Goal: Information Seeking & Learning: Get advice/opinions

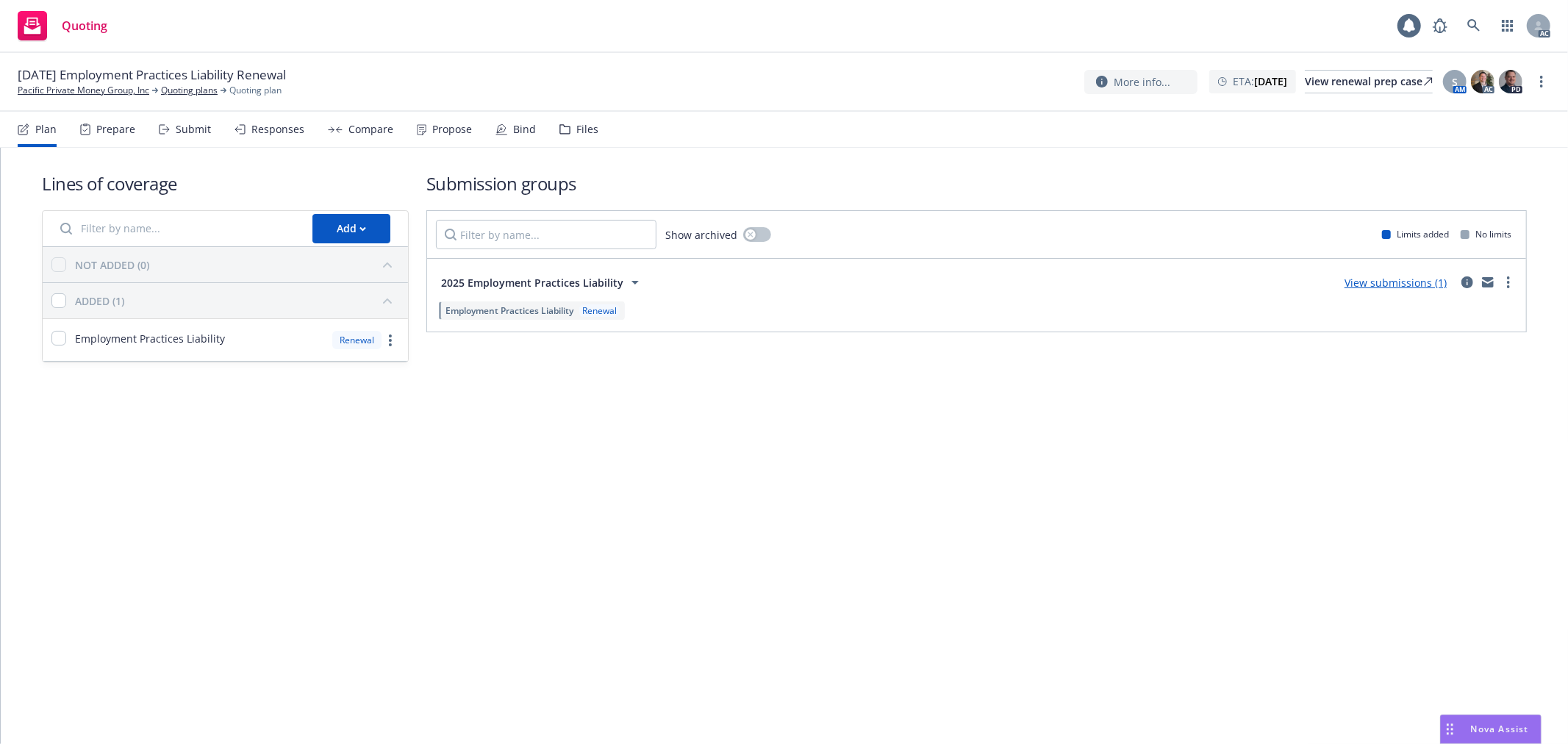
click at [169, 126] on div "Submit" at bounding box center [185, 129] width 52 height 35
click at [189, 135] on div "Submit" at bounding box center [193, 129] width 35 height 12
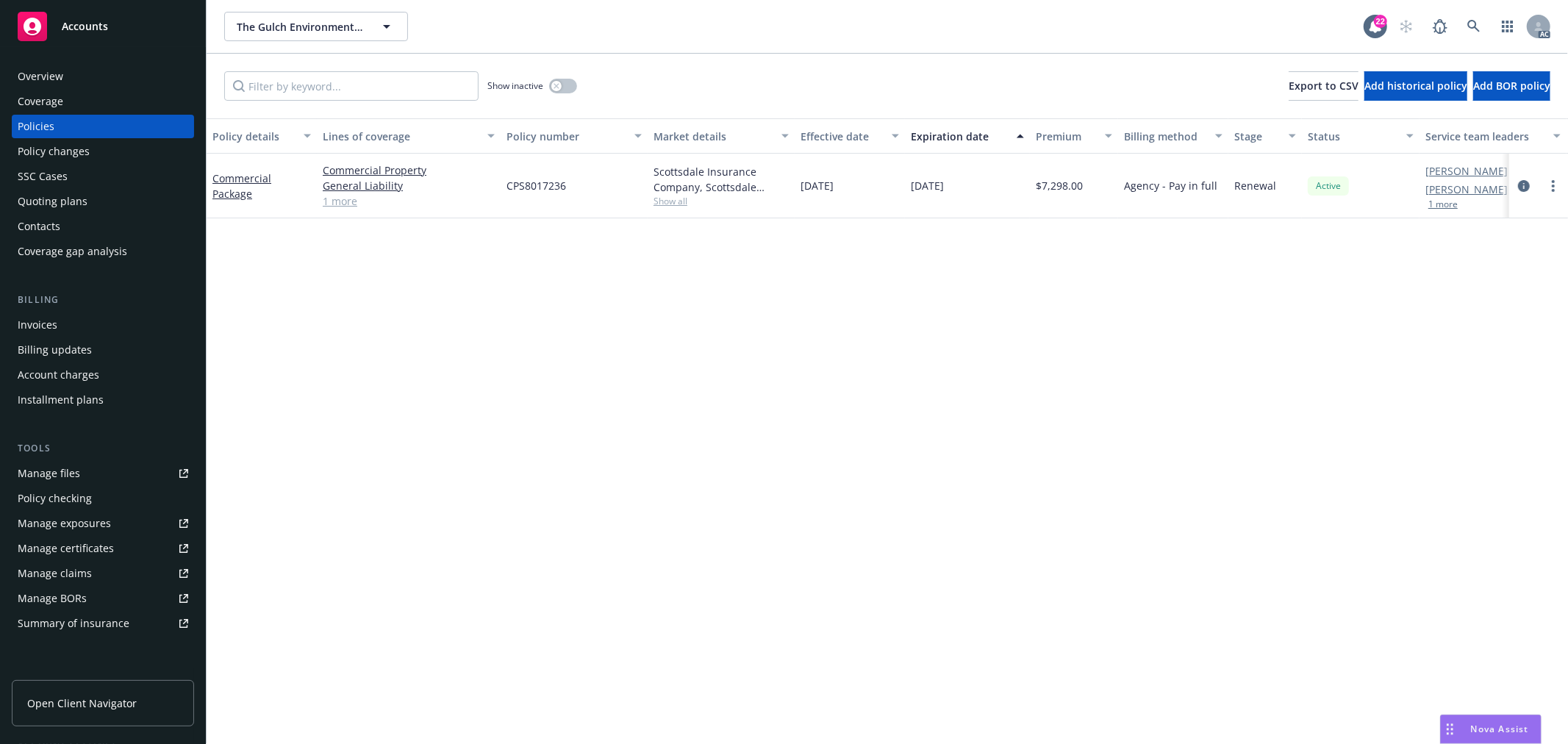
click at [343, 201] on link "1 more" at bounding box center [408, 200] width 172 height 16
click at [1504, 728] on span "Nova Assist" at bounding box center [1501, 728] width 58 height 13
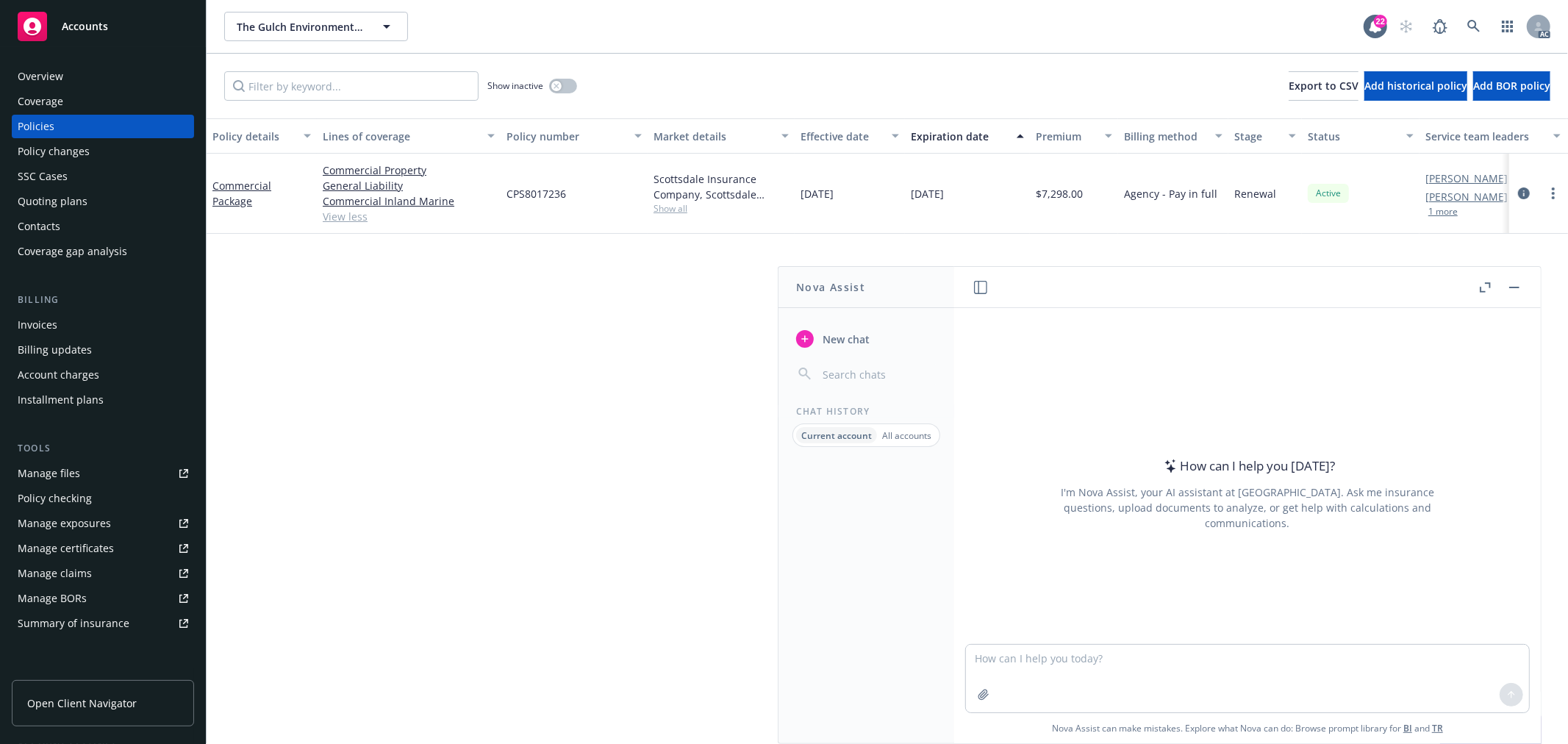
drag, startPoint x: 500, startPoint y: 387, endPoint x: 489, endPoint y: 387, distance: 11.0
click at [497, 387] on div "Policy details Lines of coverage Policy number Market details Effective date Ex…" at bounding box center [887, 431] width 1362 height 625
click at [1509, 288] on button "button" at bounding box center [1515, 287] width 18 height 18
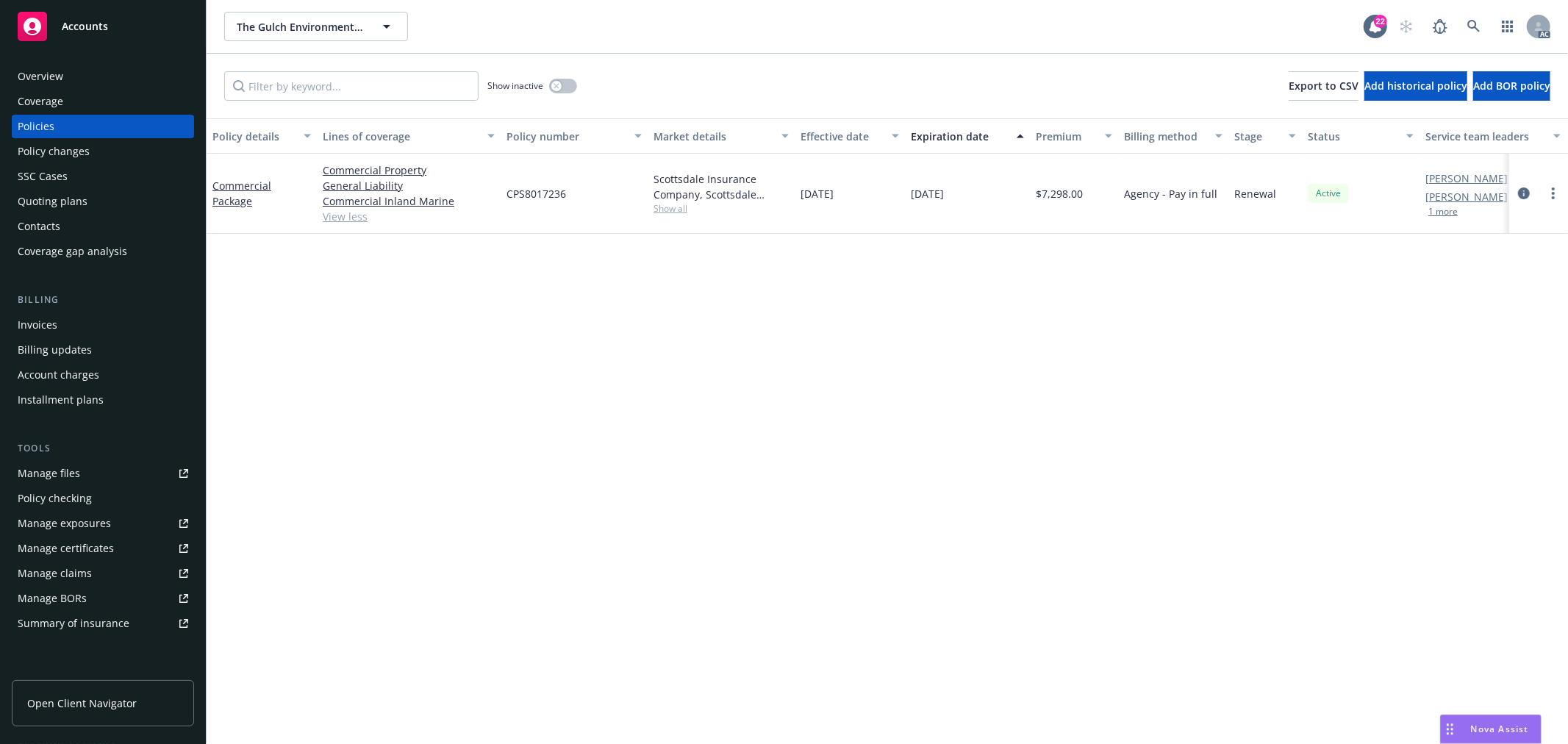
click at [1492, 725] on span "Nova Assist" at bounding box center [1501, 728] width 58 height 13
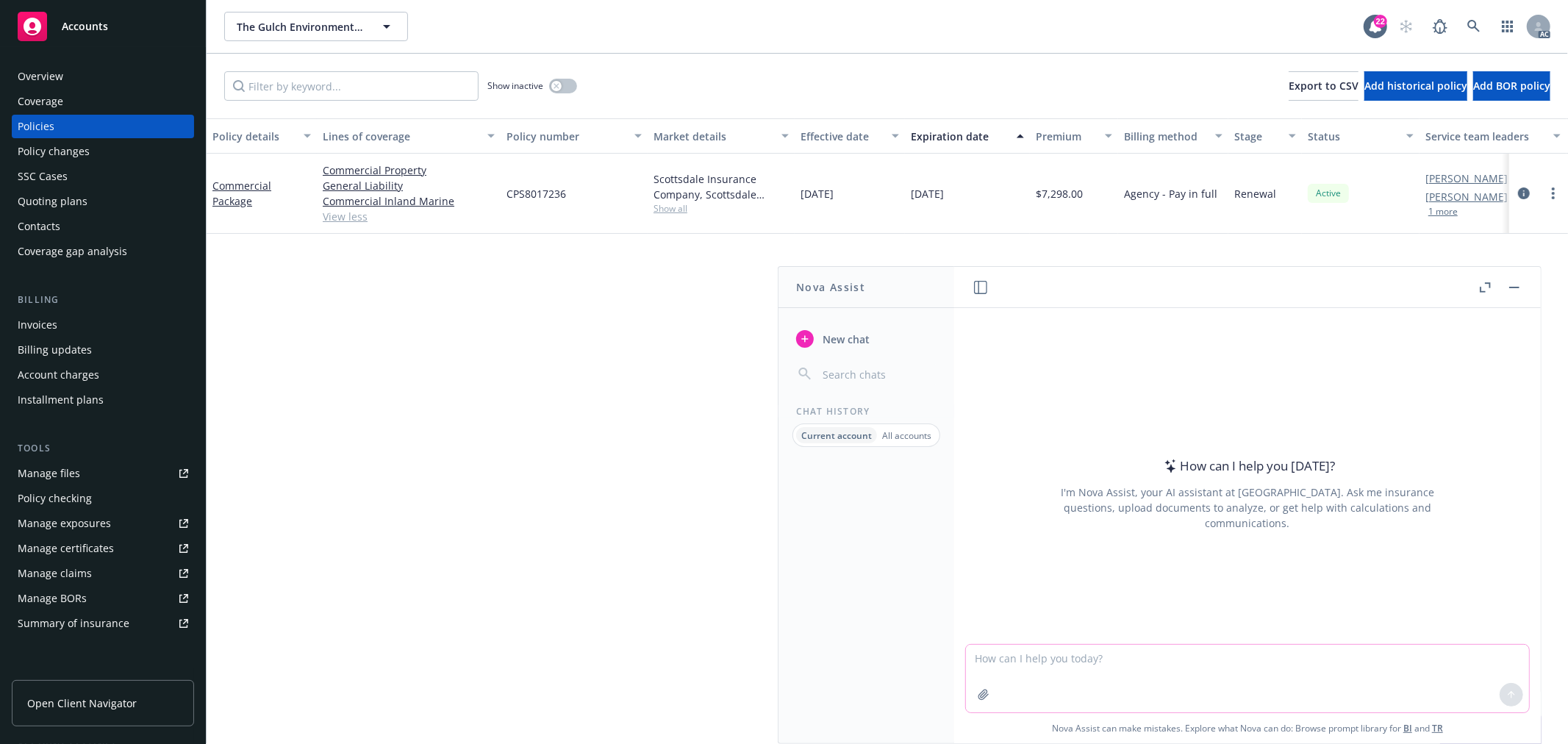
click at [1082, 669] on textarea at bounding box center [1247, 678] width 563 height 67
click at [979, 697] on icon "button" at bounding box center [983, 694] width 10 height 10
click at [1091, 658] on textarea at bounding box center [1247, 678] width 563 height 67
click at [1512, 286] on rect "button" at bounding box center [1515, 287] width 10 height 1
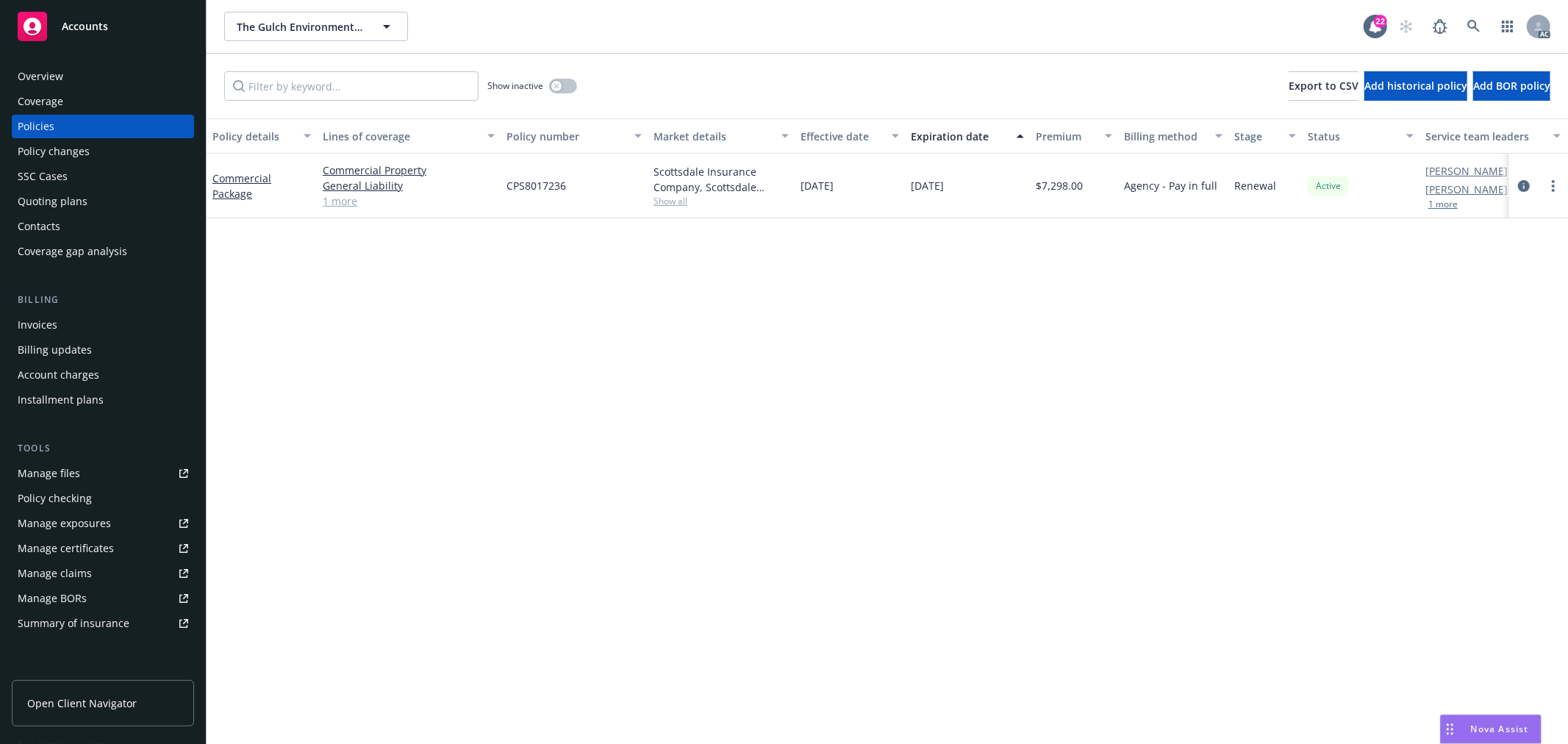
click at [1487, 725] on span "Nova Assist" at bounding box center [1501, 728] width 58 height 13
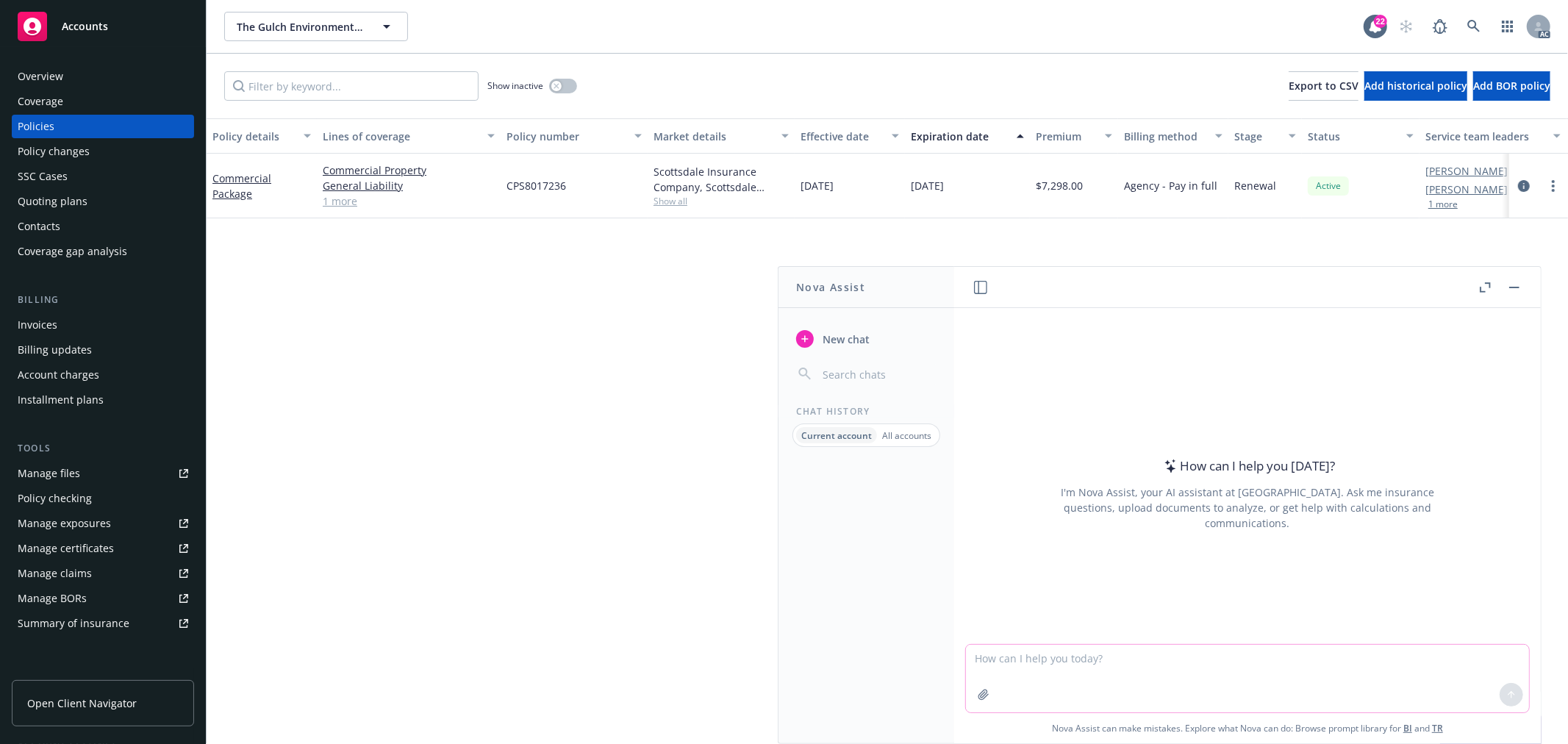
click at [1166, 651] on textarea at bounding box center [1247, 678] width 563 height 67
paste textarea "ACORD 146 - Equipment Floater"
click at [1142, 643] on textarea "ACORD 146 - Equipment Floater" at bounding box center [1247, 677] width 563 height 69
click at [1145, 656] on textarea "ACORD 146 - Equipment Floater" at bounding box center [1247, 677] width 563 height 69
type textarea "ACORD 146 - Equipment Floatery一般是什么coverage需要的acord"
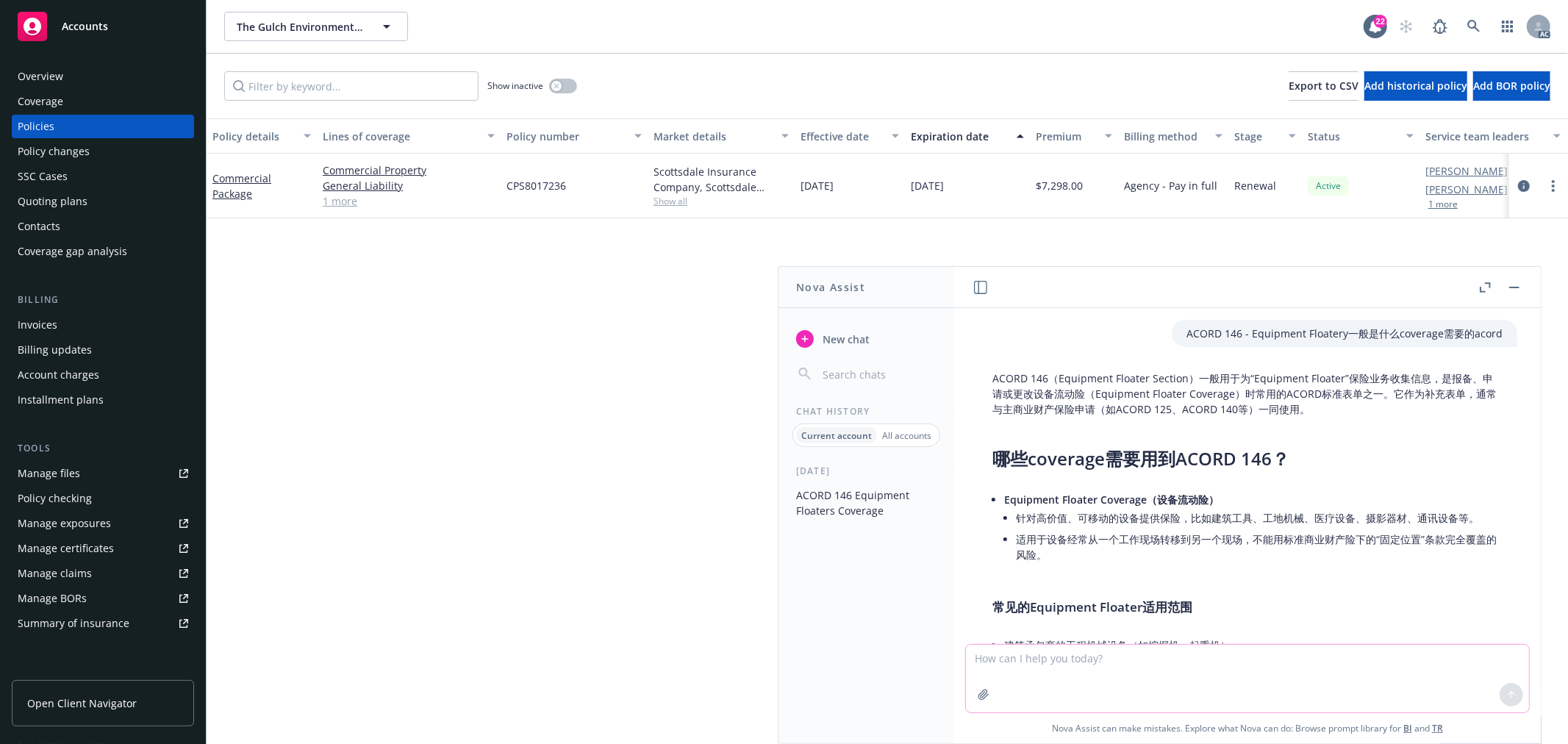
scroll to position [163, 0]
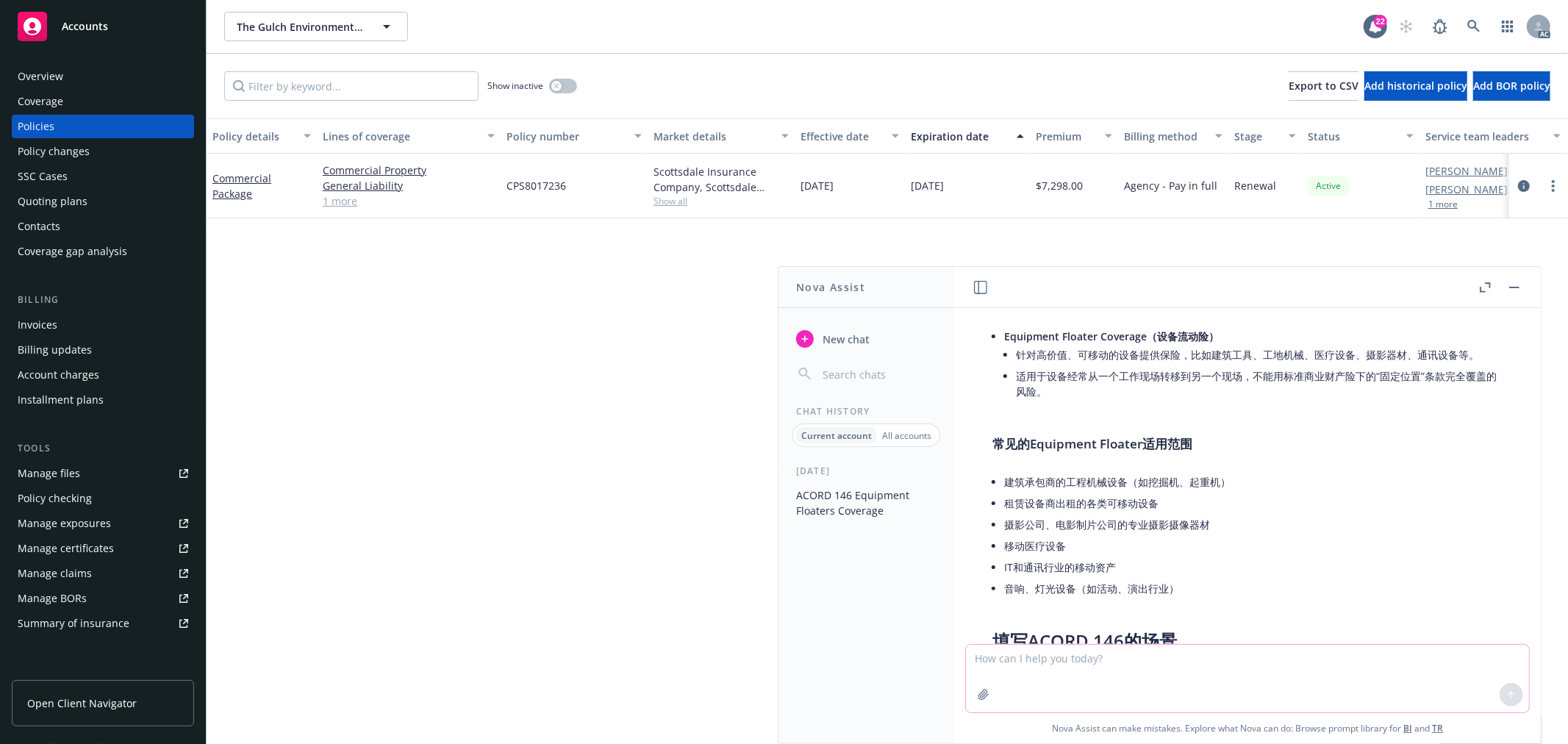
click at [1136, 662] on textarea at bounding box center [1247, 678] width 563 height 67
click at [342, 203] on link "1 more" at bounding box center [408, 200] width 172 height 16
click at [1128, 659] on textarea at bounding box center [1247, 678] width 563 height 67
type textarea "inland marine 会需要吗"
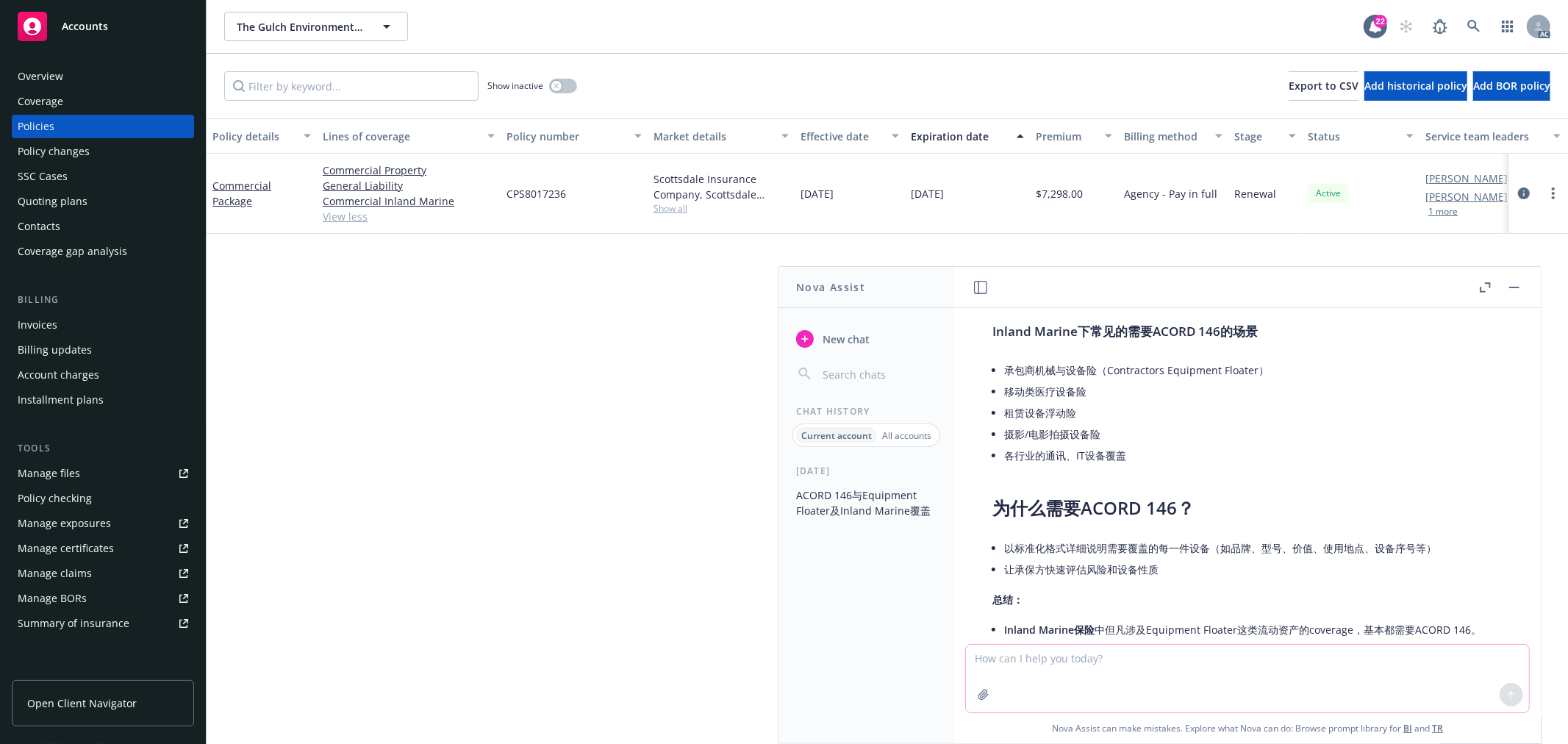
scroll to position [872, 0]
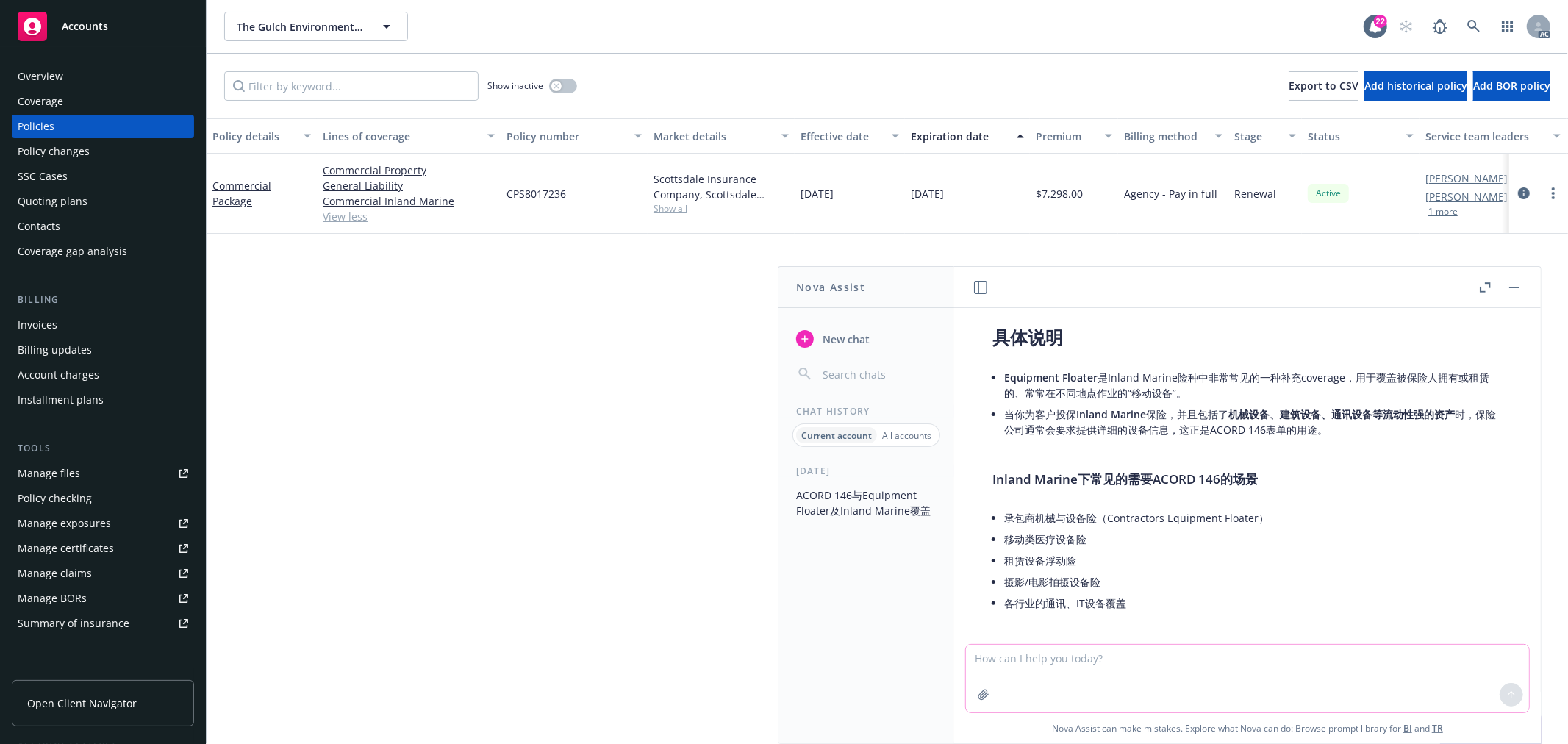
click at [1098, 664] on textarea at bounding box center [1247, 678] width 563 height 67
type textarea "r"
paste textarea "I noticed the underwriter also requested the Acord 146 but you did not ask app …"
type textarea "check grammar: I noticed the underwriter also requested the Acord 146 but you d…"
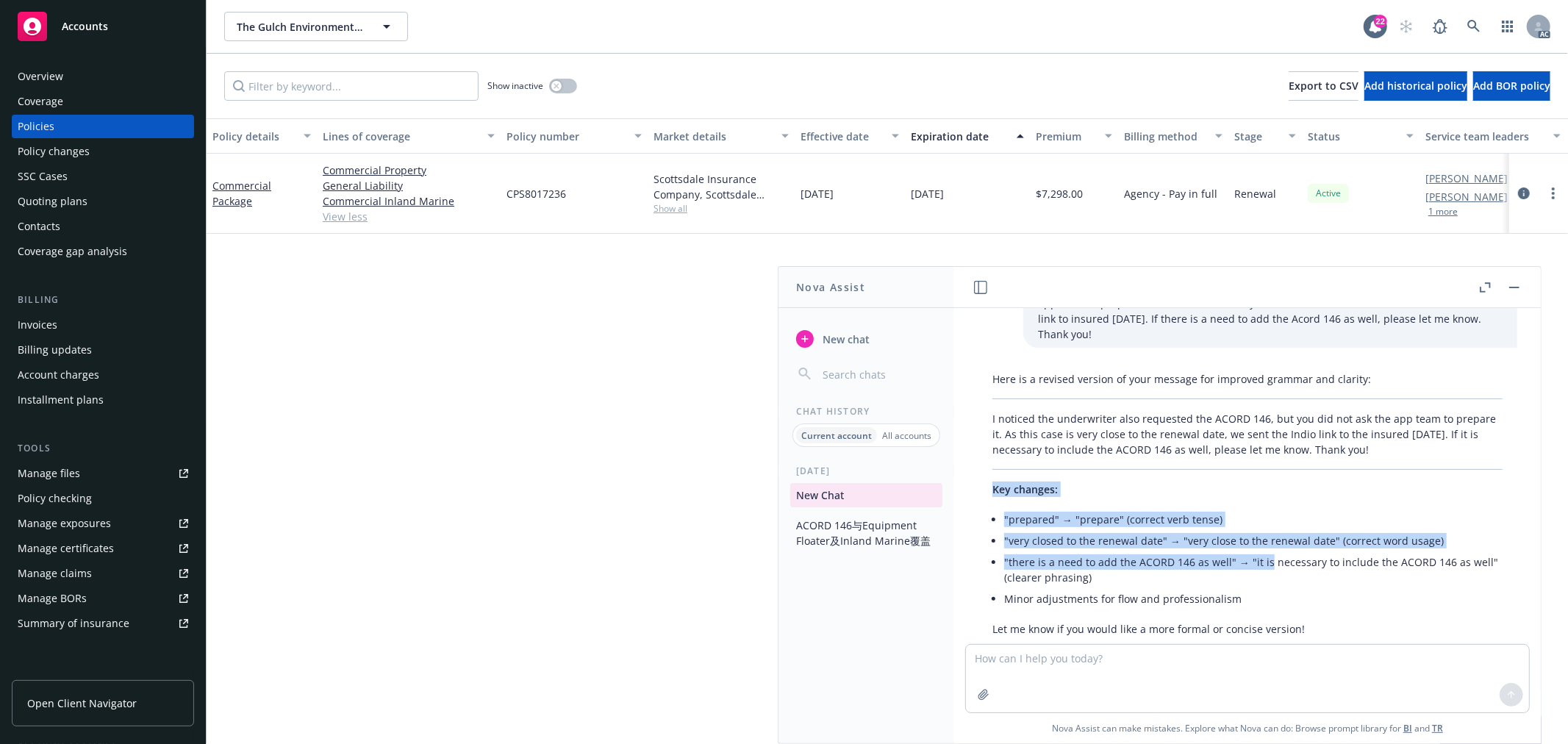
scroll to position [1546, 0]
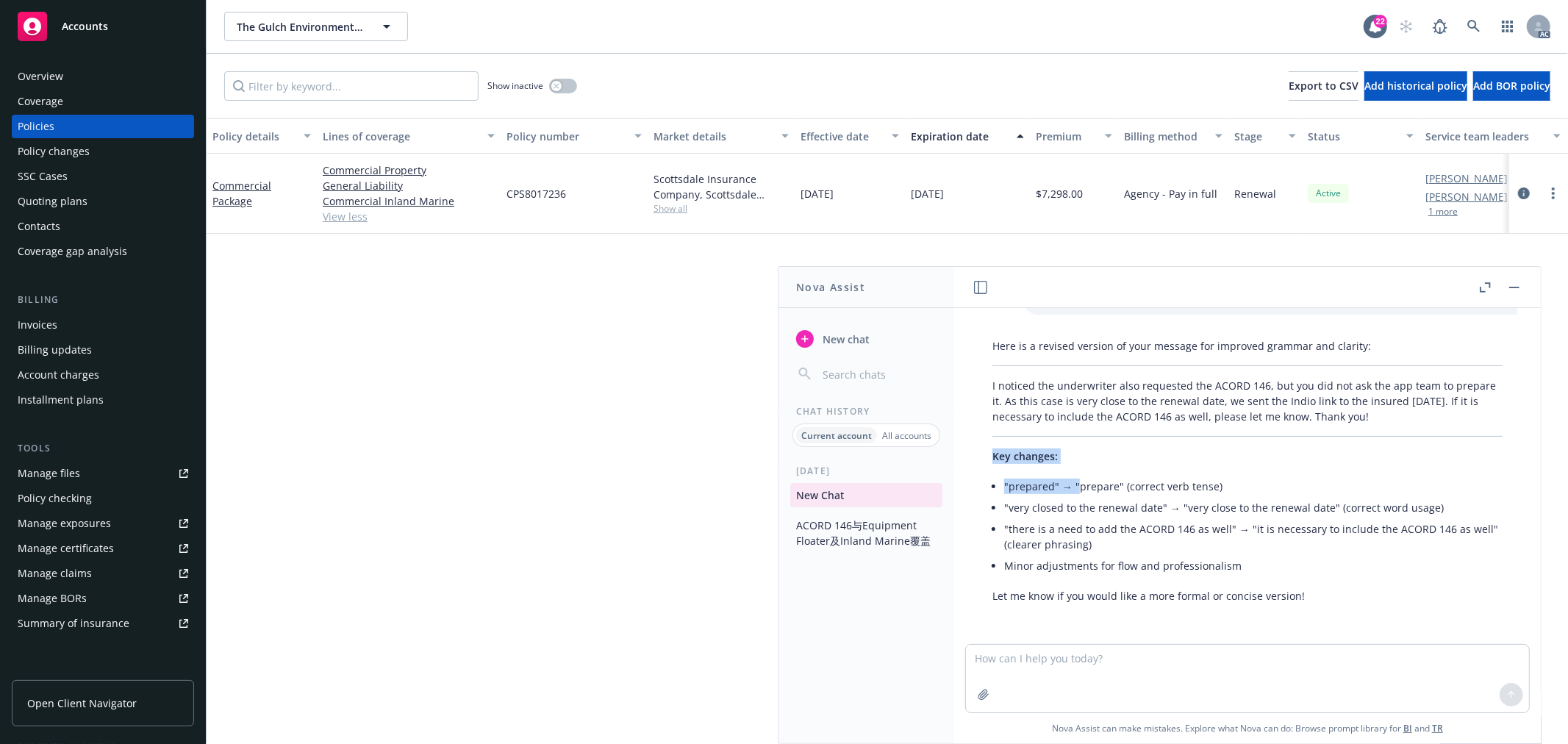
drag, startPoint x: 1385, startPoint y: 517, endPoint x: 1082, endPoint y: 463, distance: 307.8
click at [1082, 467] on div "Here is a revised version of your message for improved grammar and clarity: I n…" at bounding box center [1247, 470] width 539 height 277
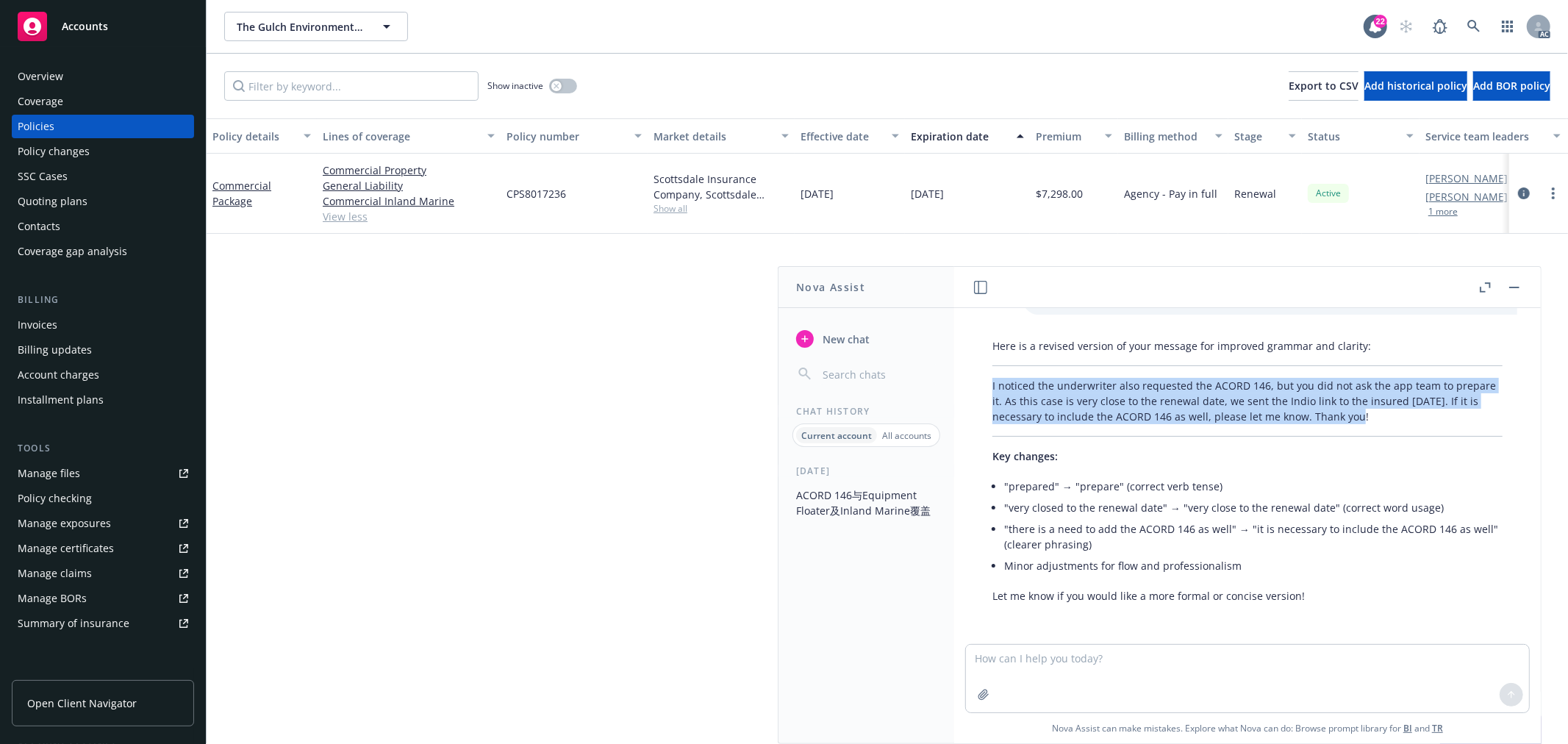
drag, startPoint x: 1388, startPoint y: 416, endPoint x: 988, endPoint y: 384, distance: 401.3
click at [988, 384] on div "Here is a revised version of your message for improved grammar and clarity: I n…" at bounding box center [1247, 470] width 539 height 277
copy p "I noticed the underwriter also requested the ACORD 146, but you did not ask the…"
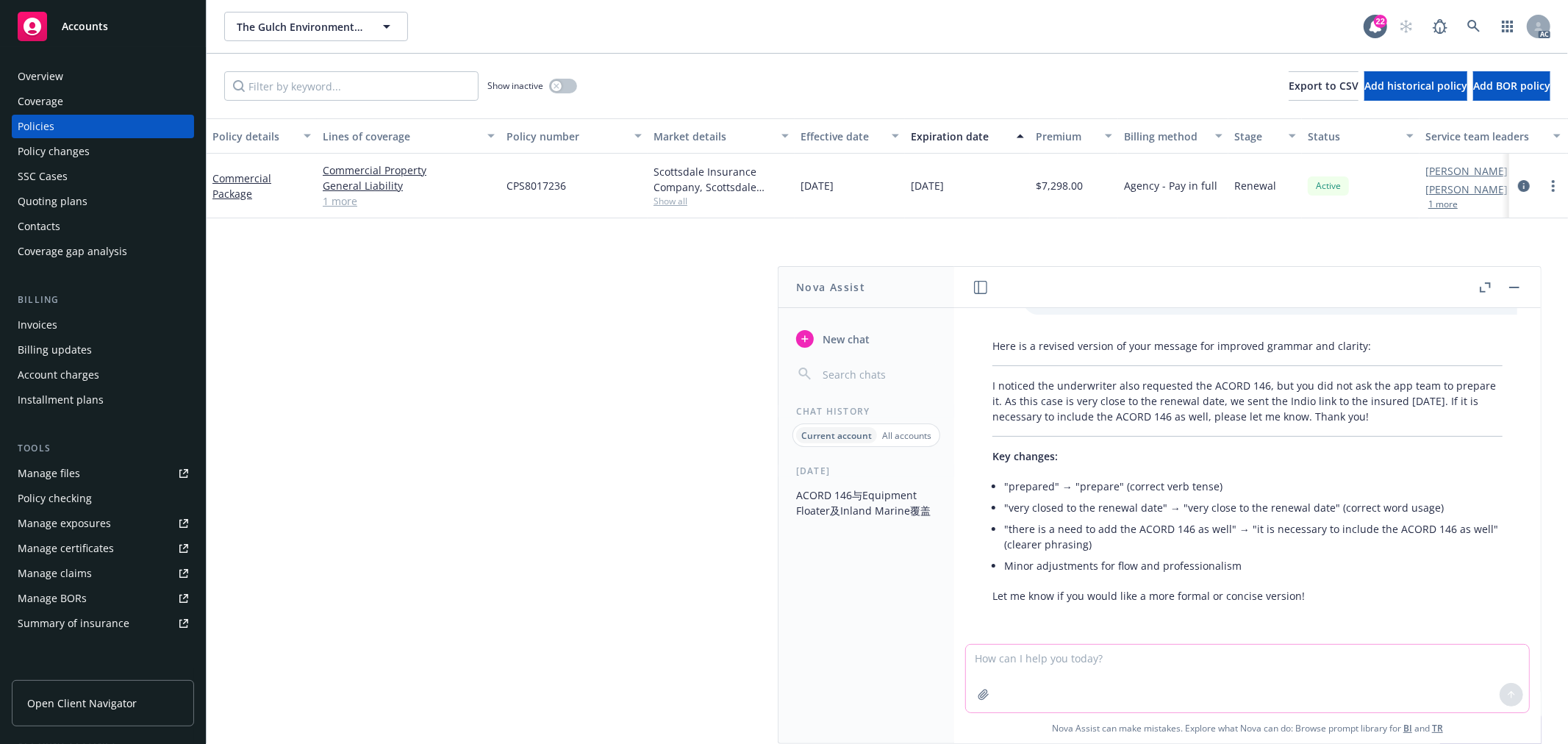
click at [1155, 667] on textarea at bounding box center [1247, 678] width 563 height 67
paste textarea "I noticed there no further progress for this case. Just would like to remind yo…"
type textarea "礼貌友好短消息： I noticed there no further progress for this case. Just would like to …"
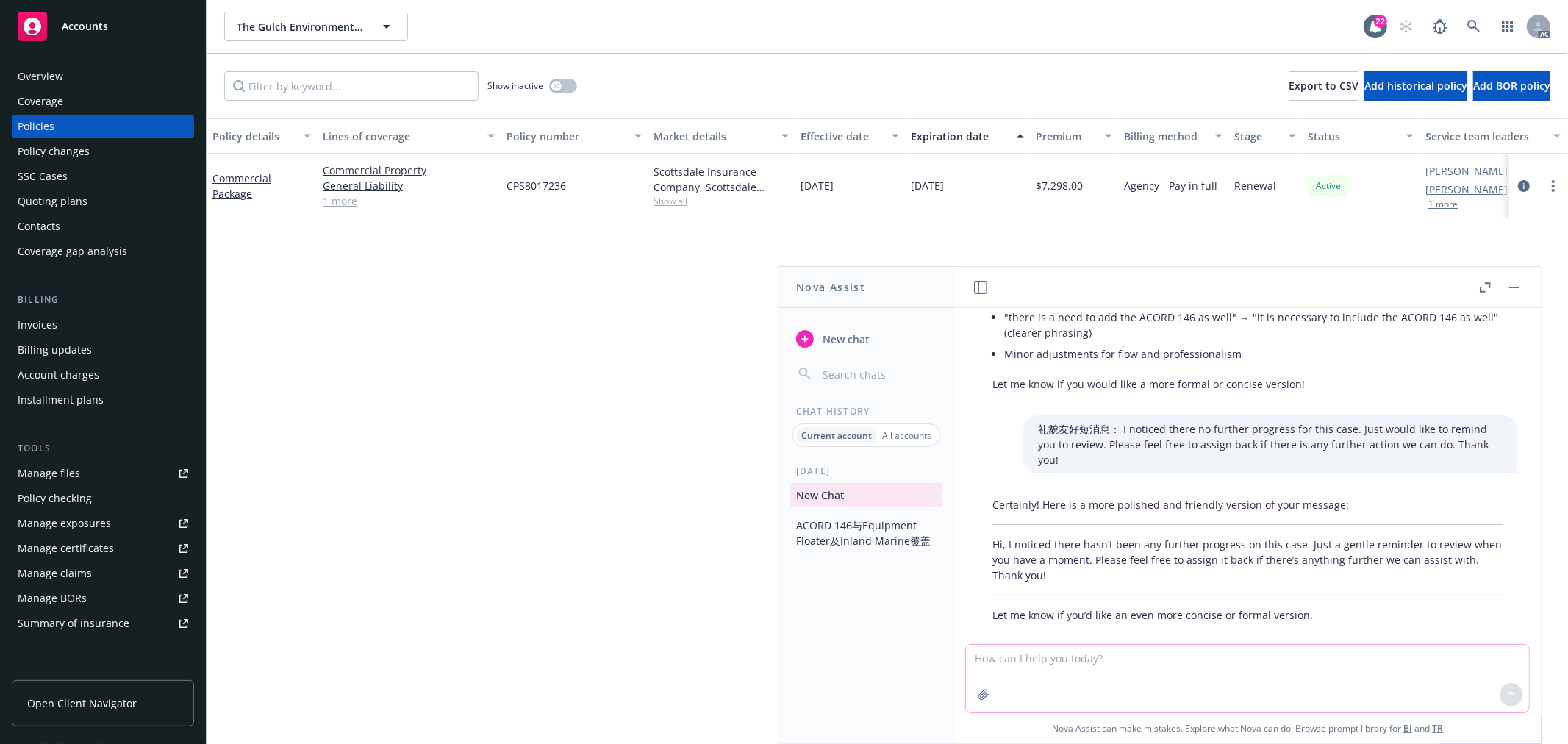
scroll to position [1761, 0]
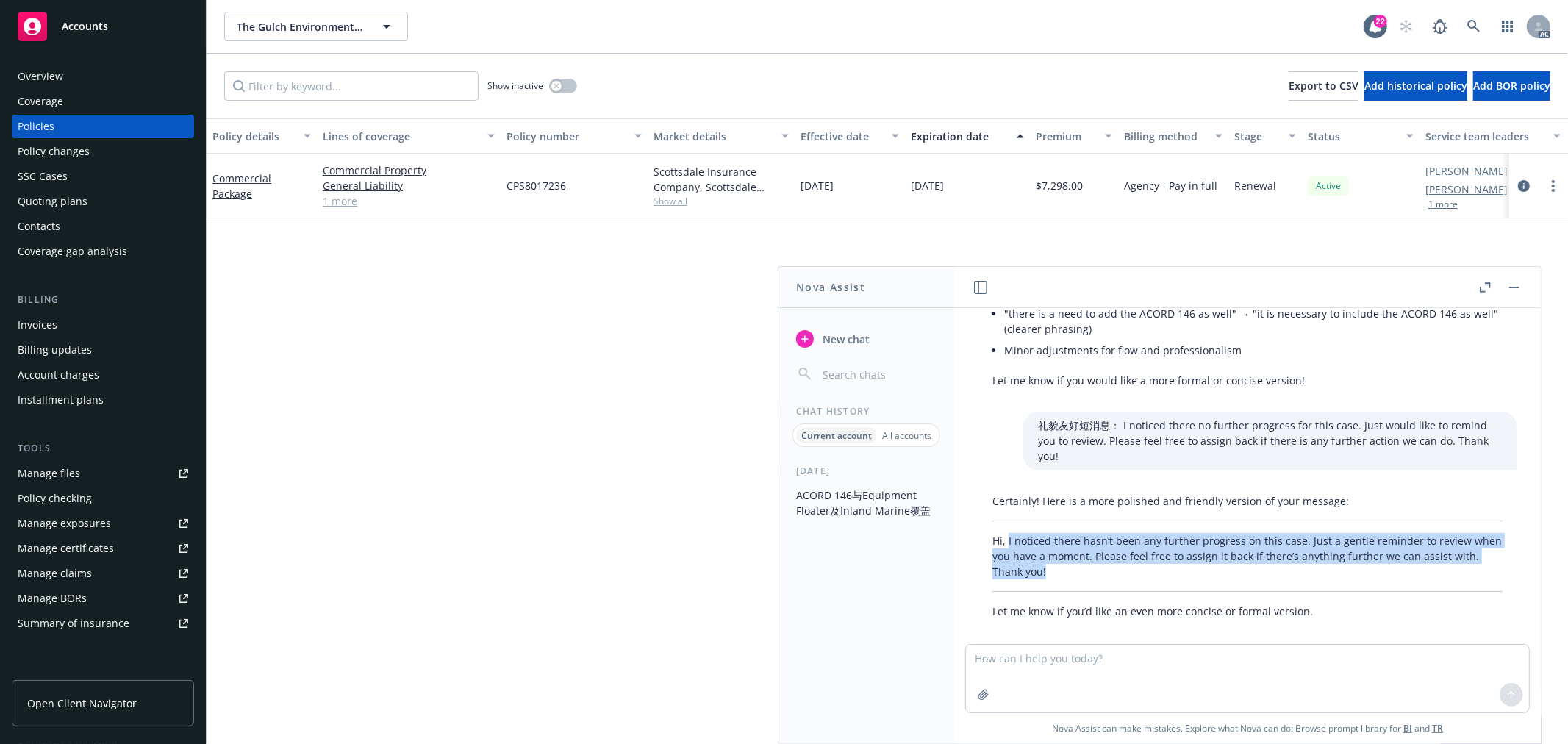
drag, startPoint x: 1032, startPoint y: 553, endPoint x: 1008, endPoint y: 527, distance: 35.4
click at [1008, 533] on p "Hi, I noticed there hasn’t been any further progress on this case. Just a gentl…" at bounding box center [1248, 556] width 510 height 46
copy p "I noticed there hasn’t been any further progress on this case. Just a gentle re…"
drag, startPoint x: 1030, startPoint y: 659, endPoint x: 1038, endPoint y: 664, distance: 9.4
click at [1033, 663] on textarea at bounding box center [1247, 678] width 563 height 67
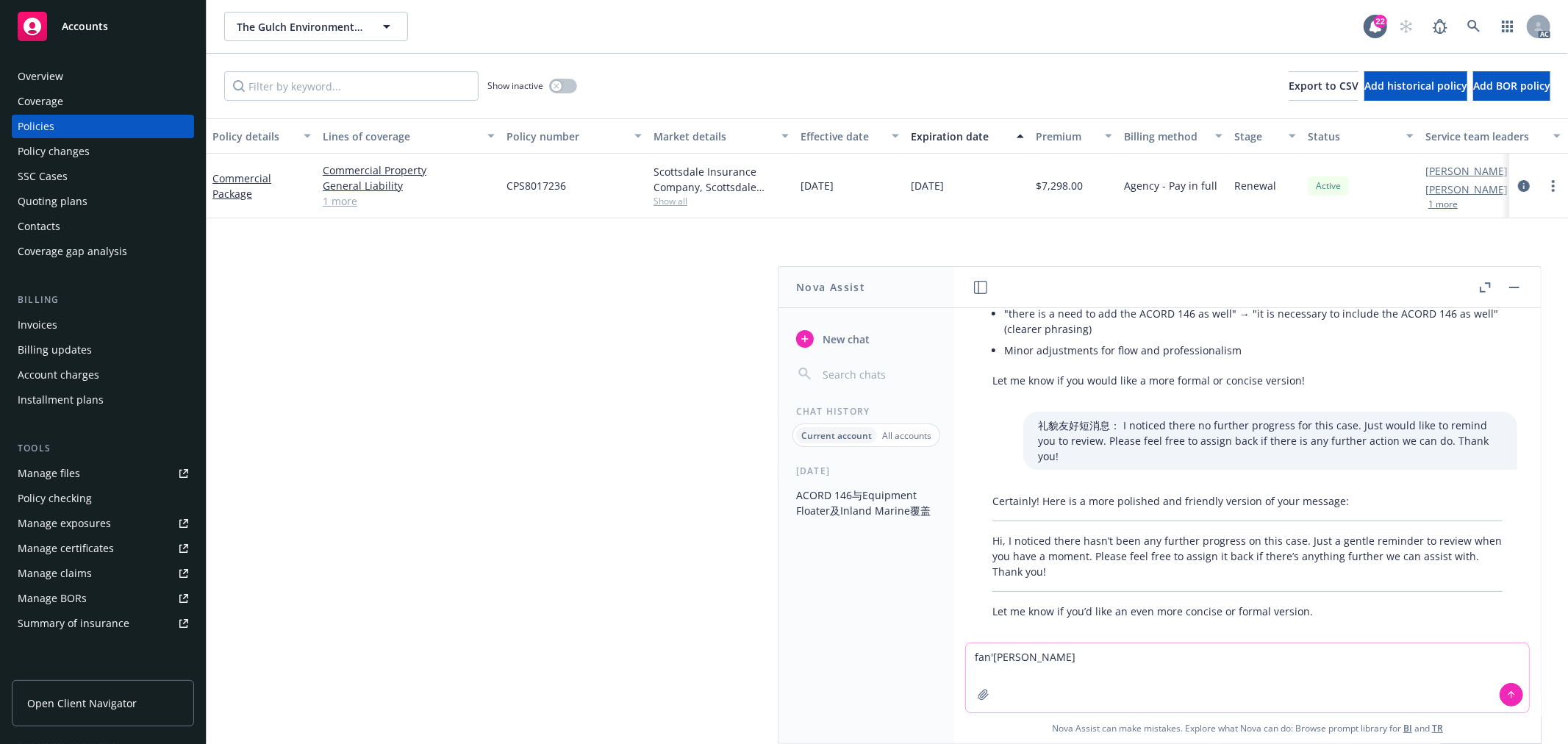
type textarea "翻译出"
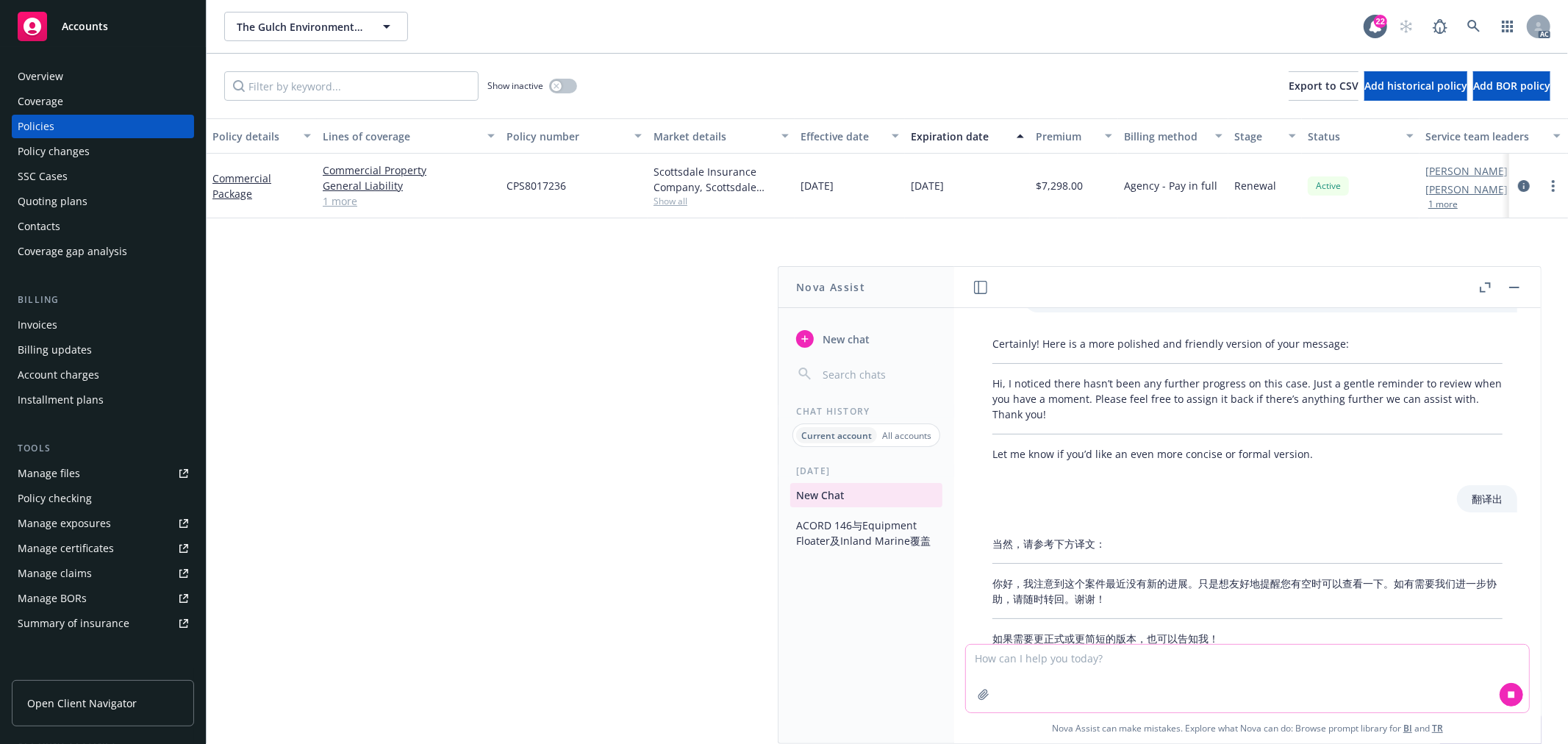
scroll to position [1946, 0]
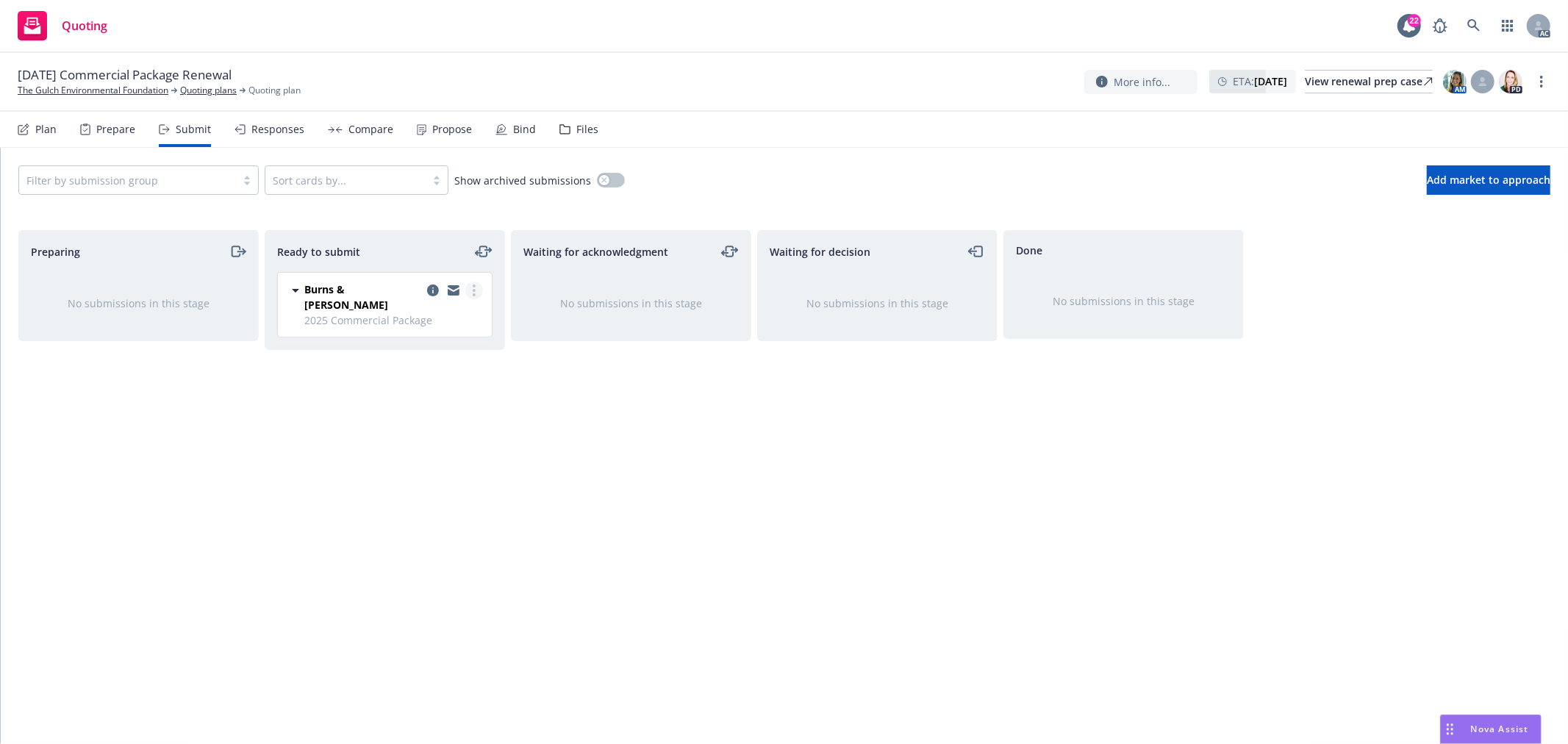
click at [473, 288] on icon "more" at bounding box center [474, 290] width 3 height 12
click at [453, 345] on span "Log acknowledgement" at bounding box center [408, 350] width 145 height 14
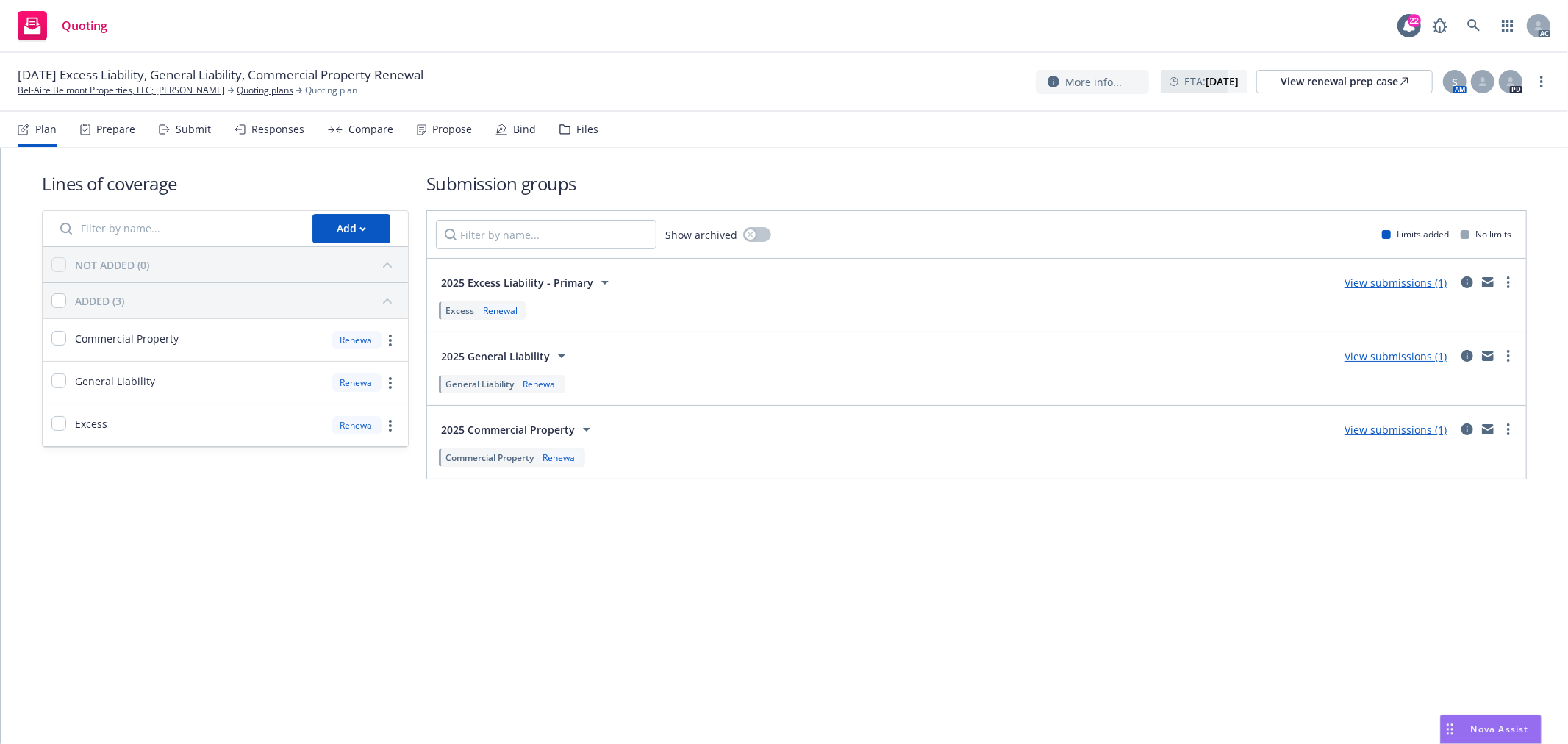
click at [193, 128] on div "Submit" at bounding box center [193, 129] width 35 height 12
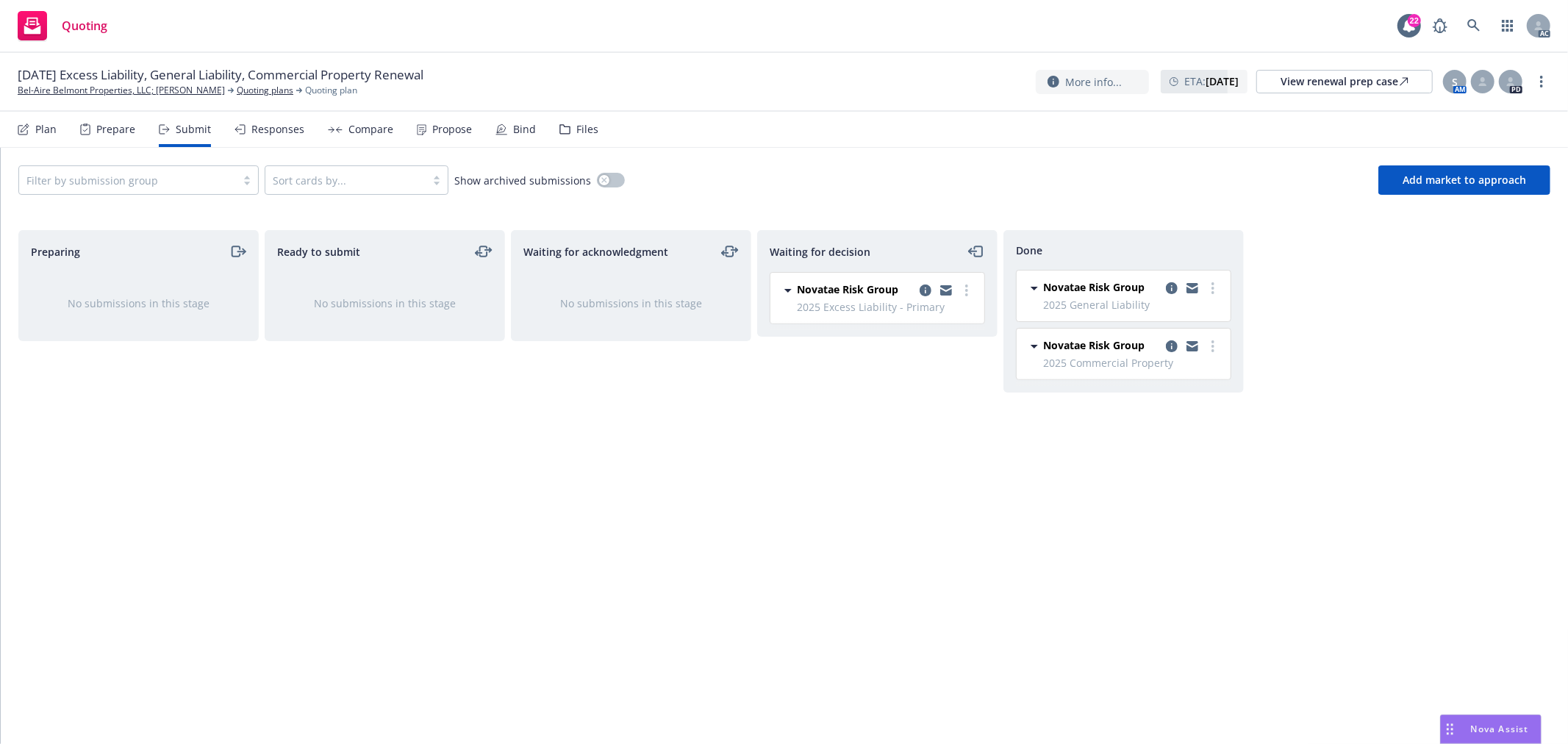
click at [281, 132] on div "Responses" at bounding box center [278, 129] width 53 height 12
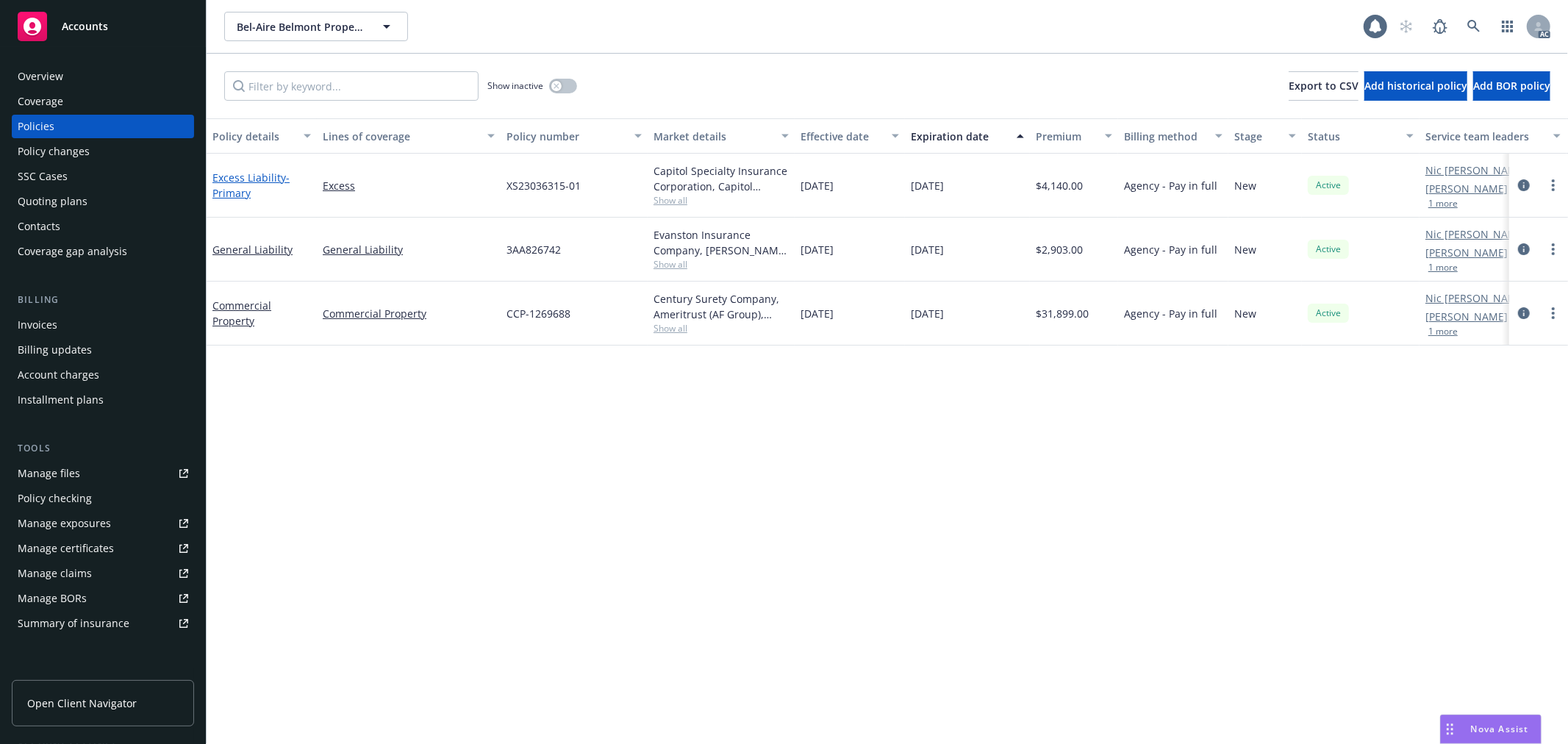
click at [239, 175] on link "Excess Liability - Primary" at bounding box center [251, 185] width 77 height 29
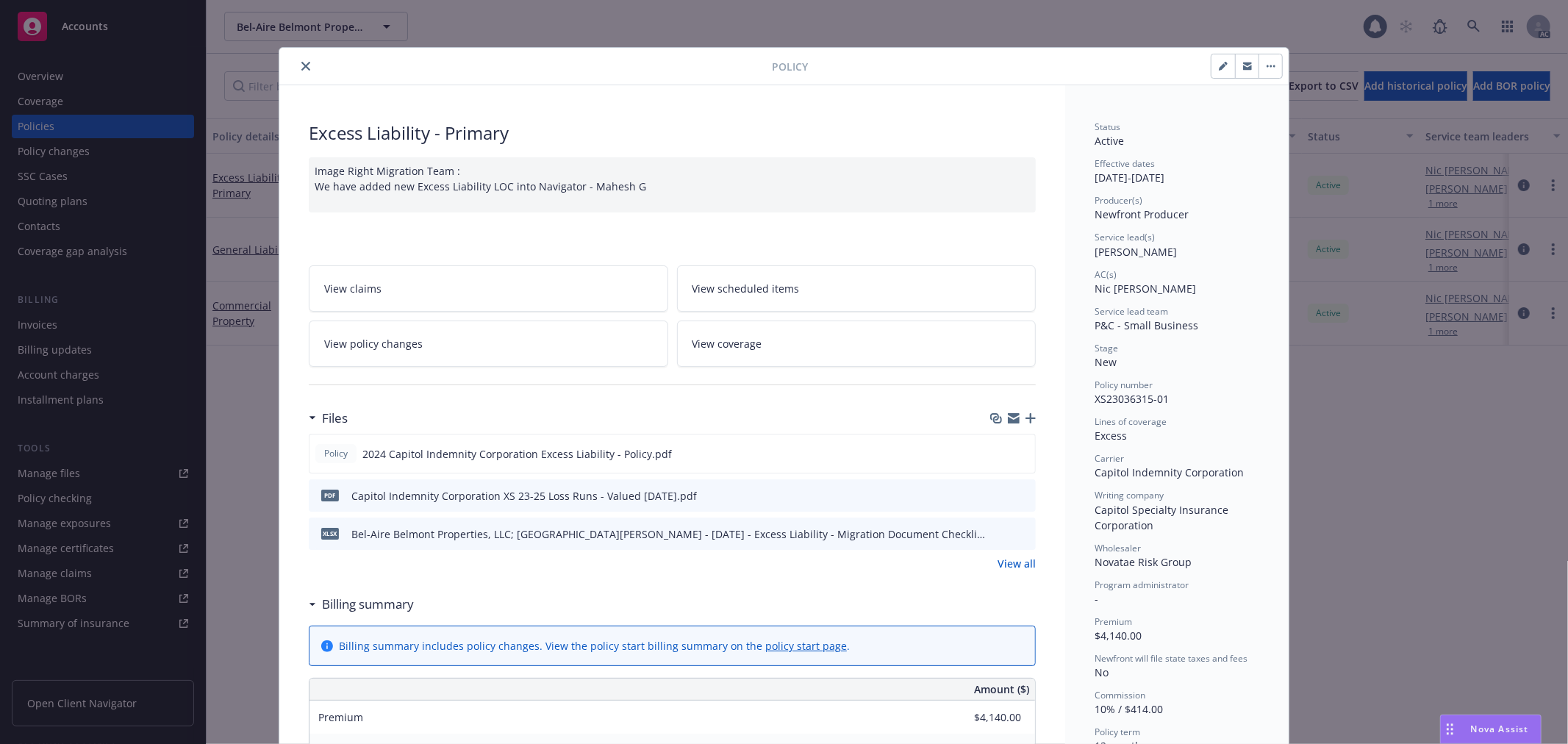
click at [459, 342] on link "View policy changes" at bounding box center [489, 344] width 360 height 46
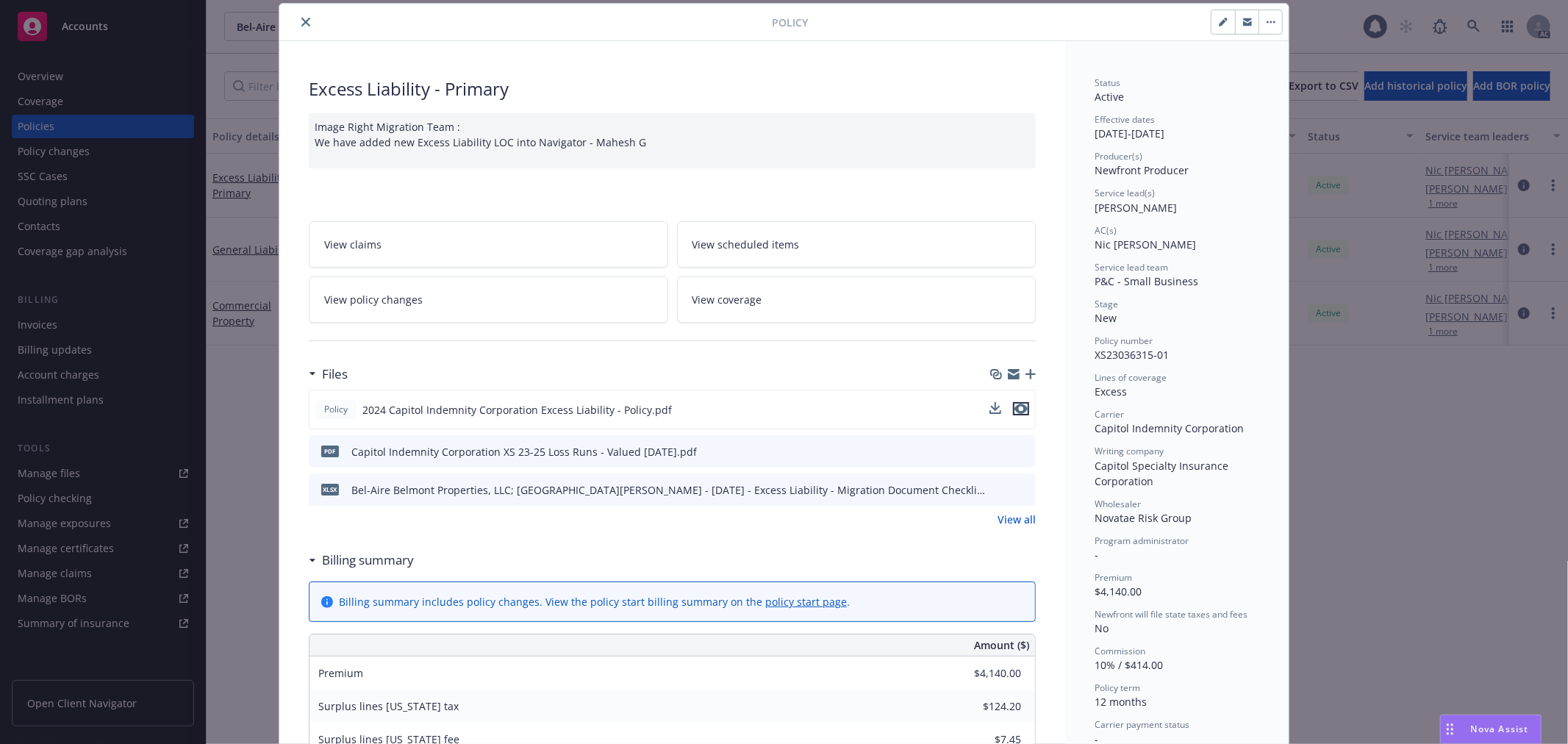
click at [1019, 409] on icon "preview file" at bounding box center [1021, 409] width 13 height 10
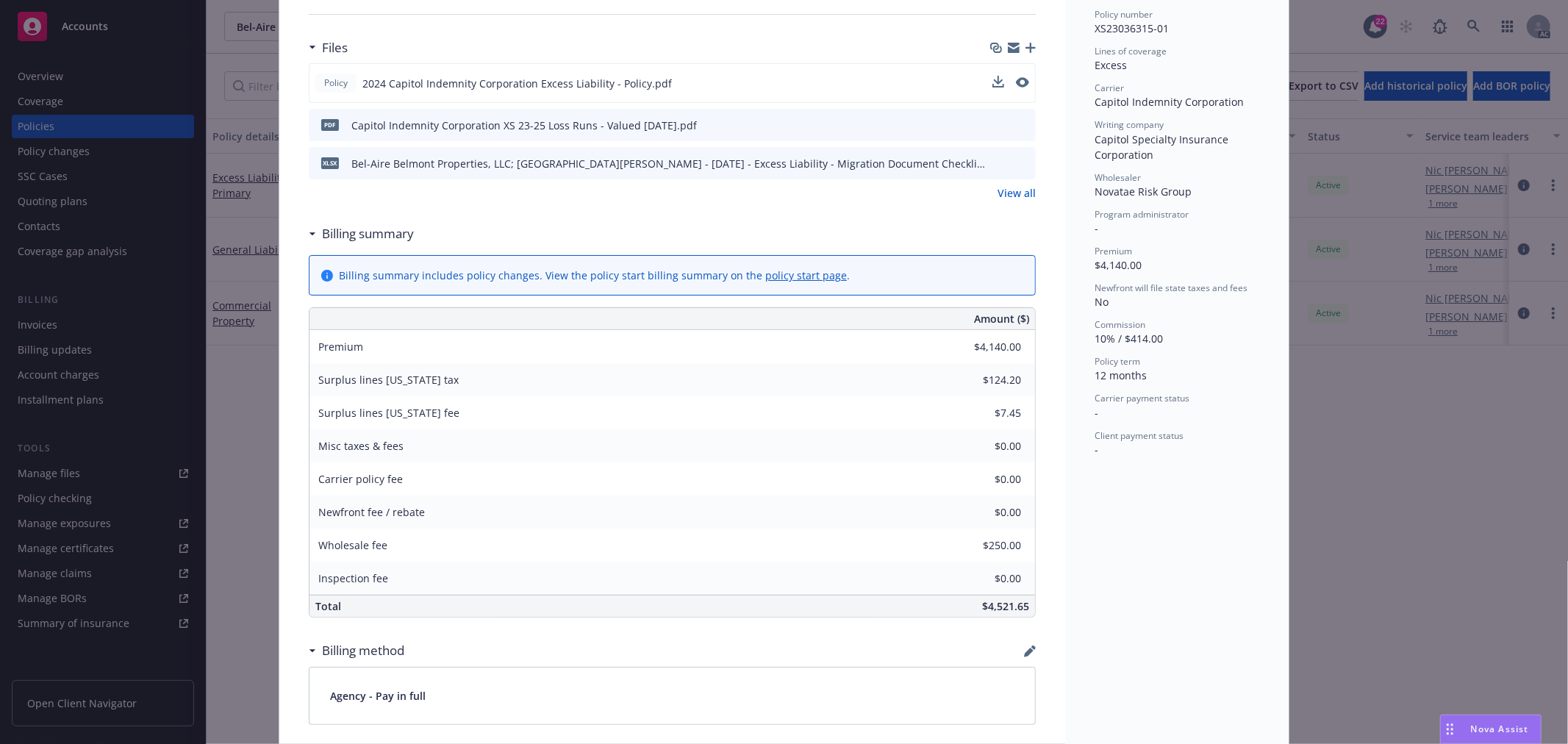
click at [1378, 470] on div "Policy Excess Liability - Primary Image Right Migration Team : We have added ne…" at bounding box center [784, 372] width 1568 height 744
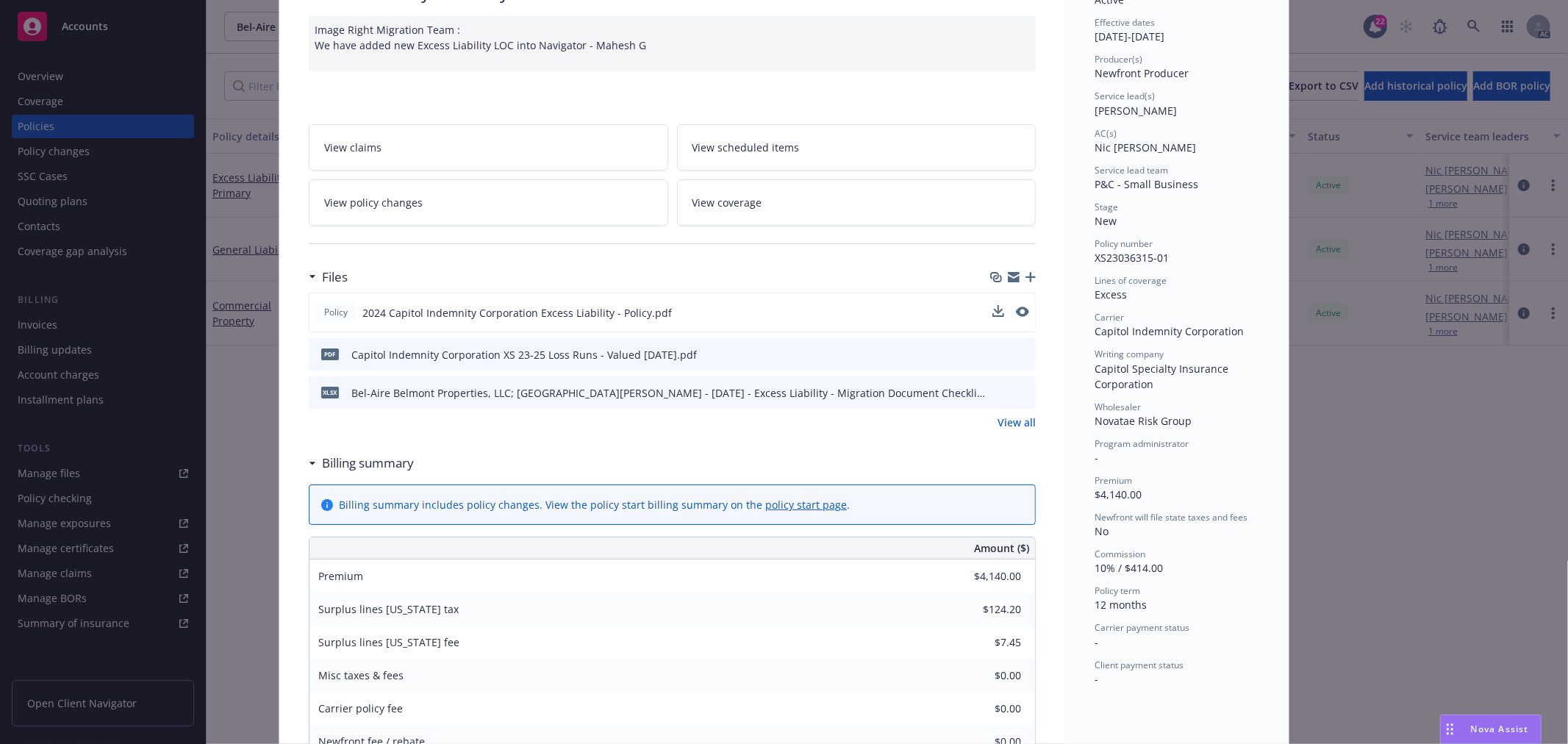
scroll to position [44, 0]
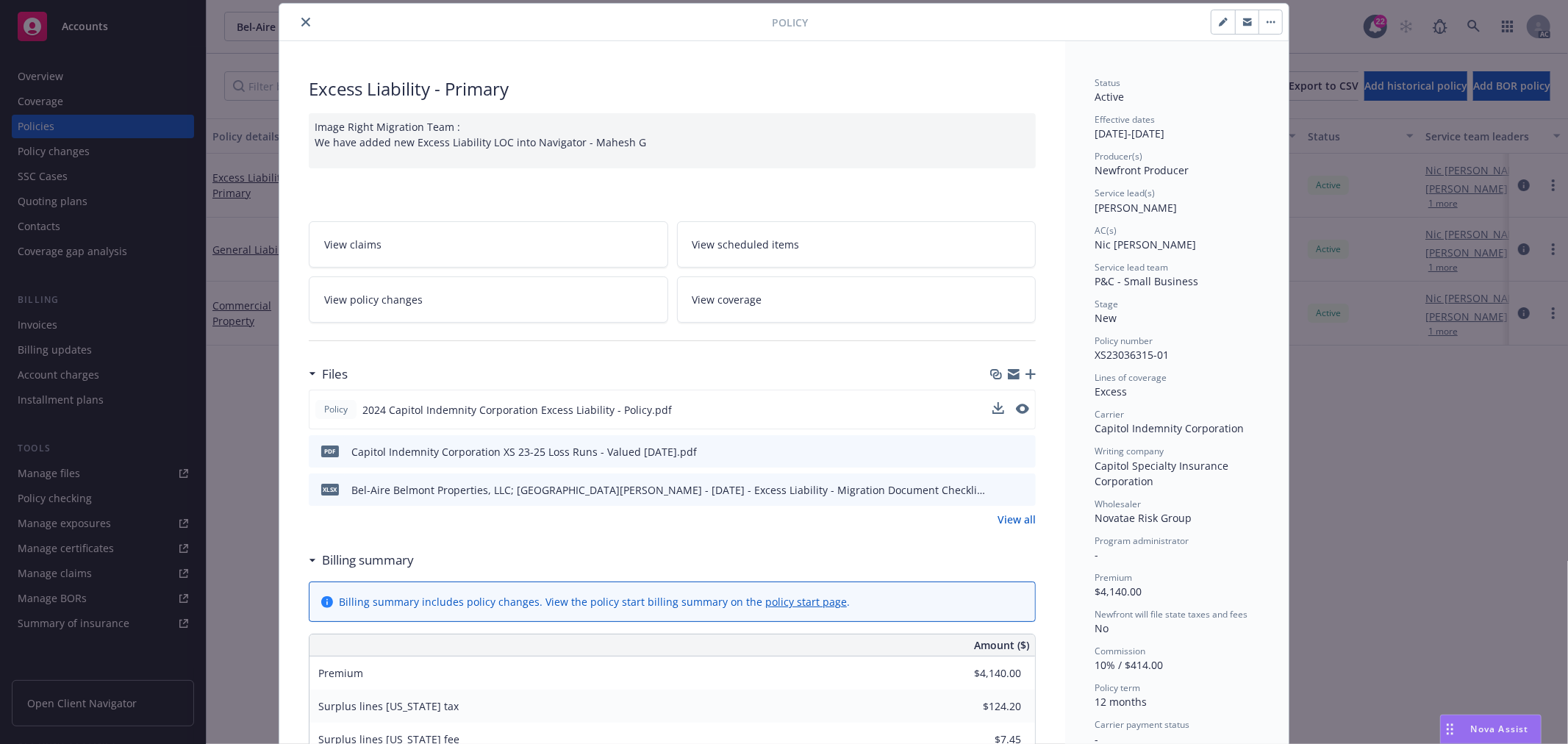
click at [301, 16] on button "close" at bounding box center [306, 22] width 18 height 18
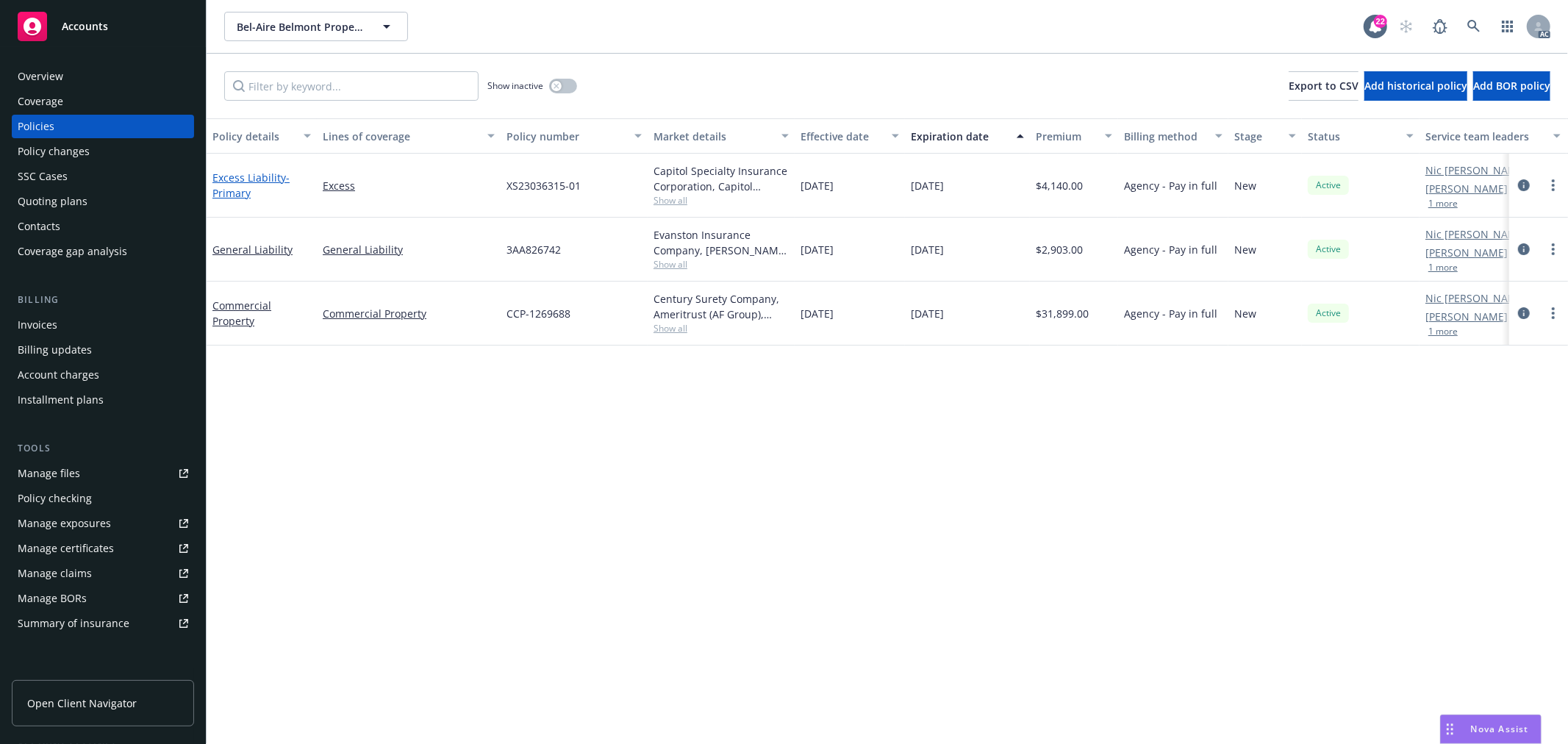
click at [265, 173] on link "Excess Liability - Primary" at bounding box center [251, 185] width 77 height 29
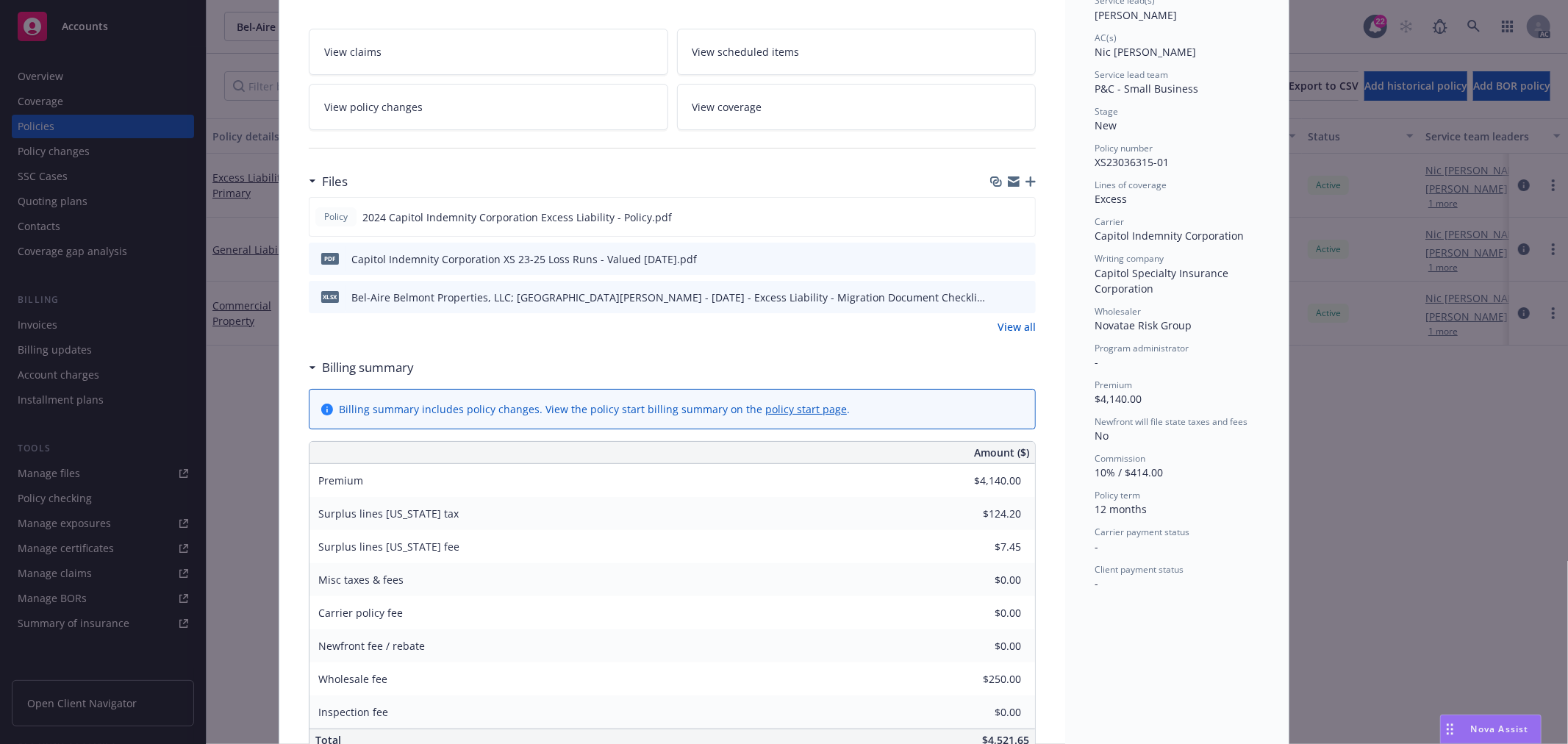
scroll to position [207, 0]
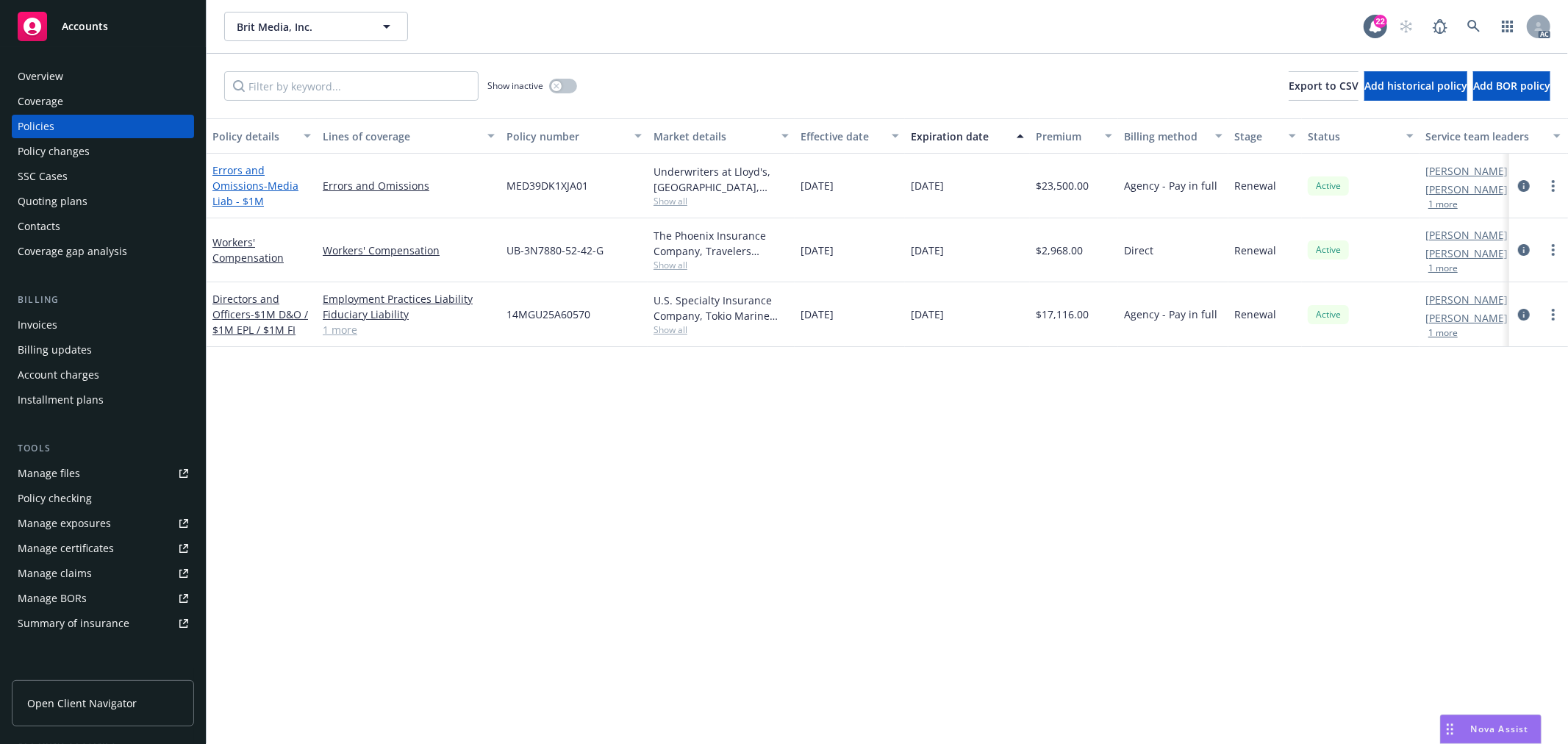
click at [256, 179] on link "Errors and Omissions - Media Liab - $1M" at bounding box center [255, 185] width 86 height 45
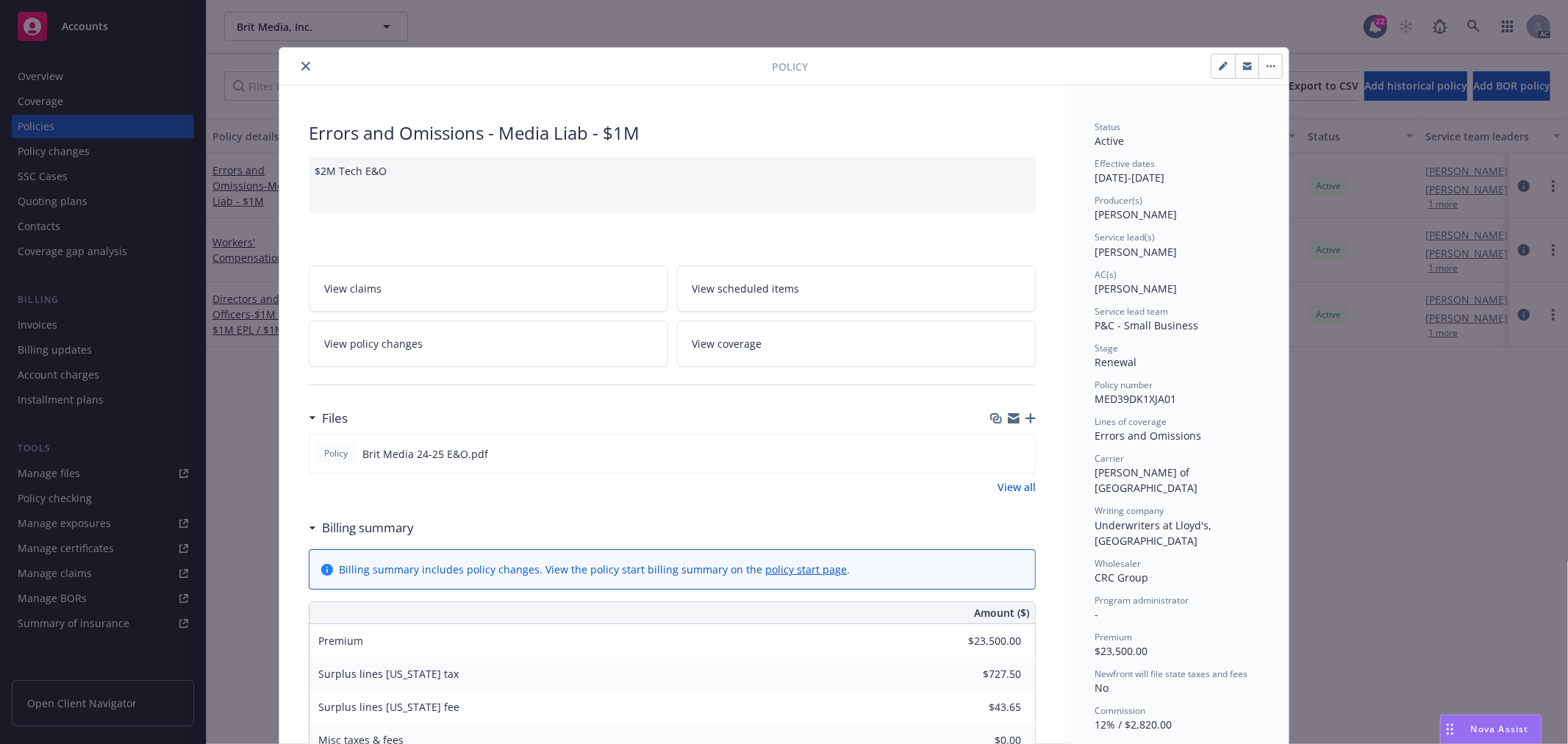
click at [569, 353] on link "View policy changes" at bounding box center [489, 344] width 360 height 46
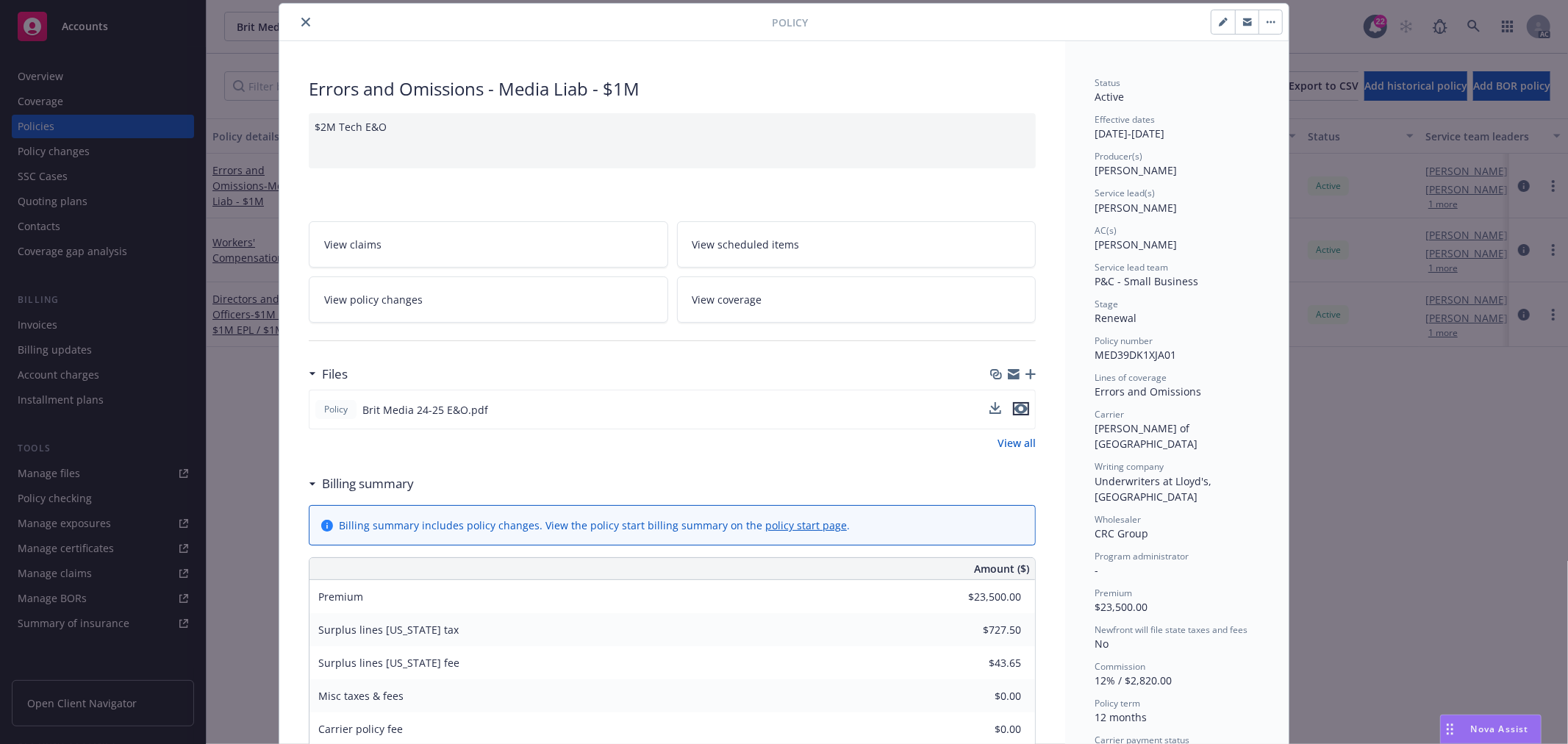
click at [1022, 410] on icon "preview file" at bounding box center [1021, 409] width 13 height 10
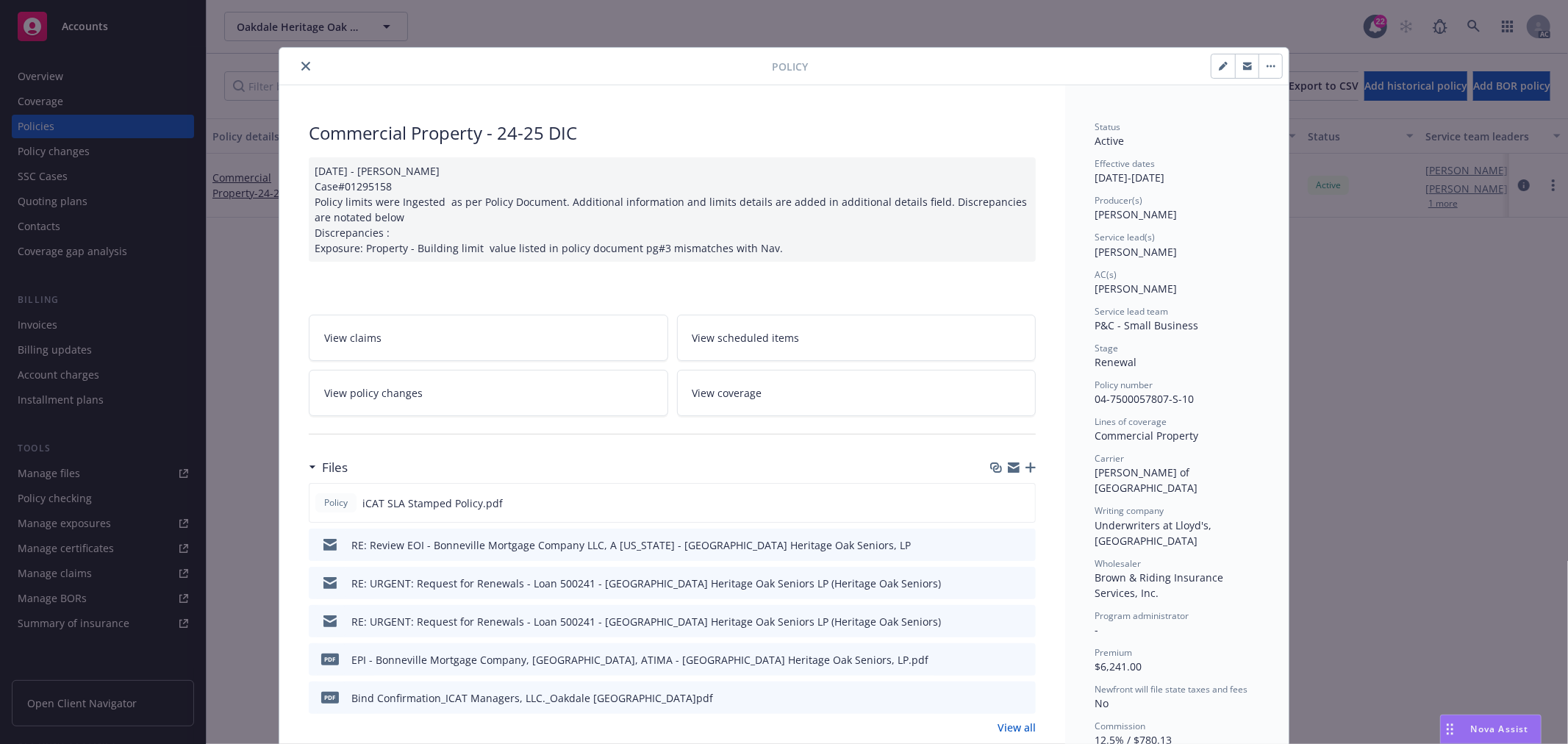
drag, startPoint x: 453, startPoint y: 393, endPoint x: 472, endPoint y: 397, distance: 19.4
click at [453, 393] on link "View policy changes" at bounding box center [489, 393] width 360 height 46
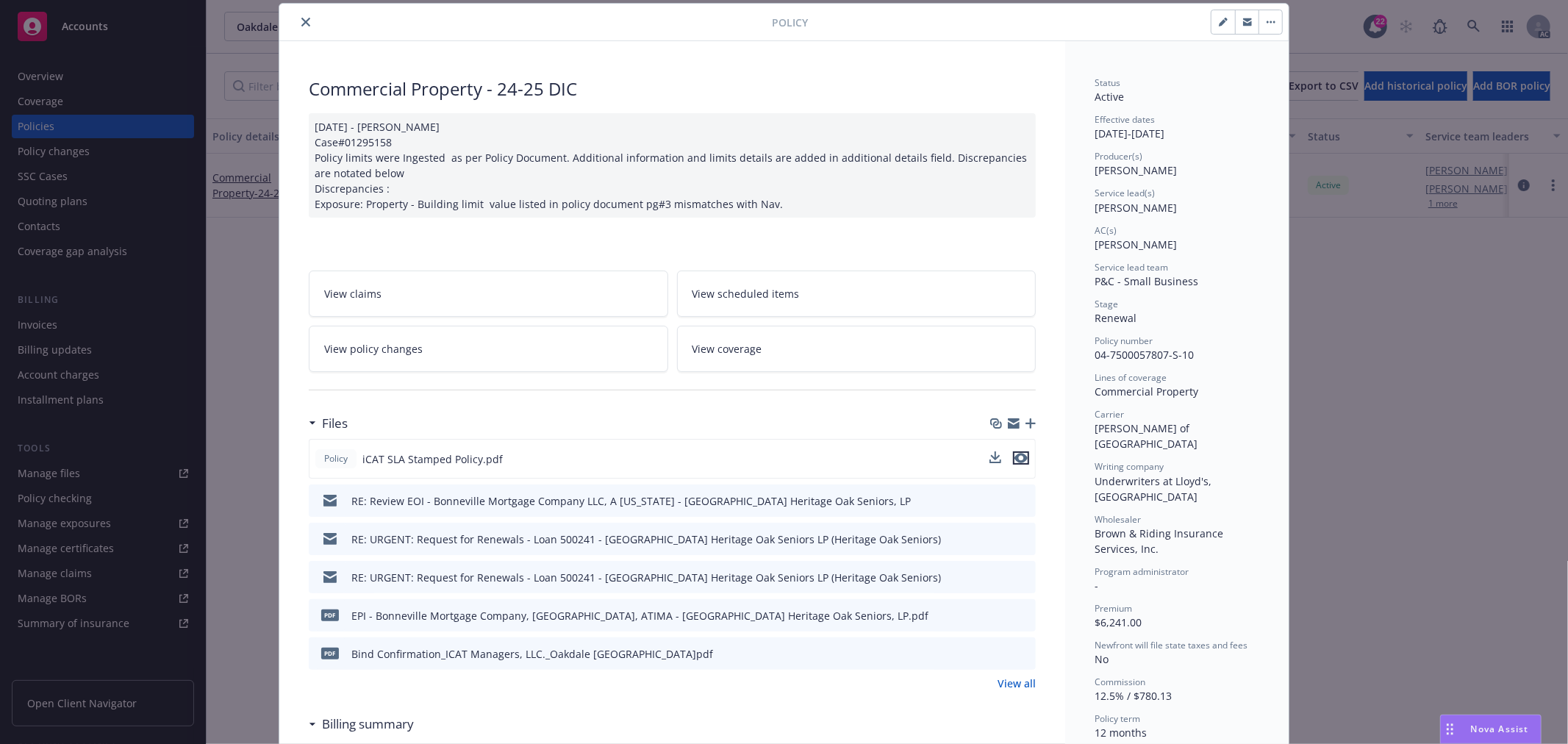
click at [1014, 459] on icon "preview file" at bounding box center [1021, 458] width 13 height 10
click at [1014, 457] on icon "preview file" at bounding box center [1021, 458] width 13 height 10
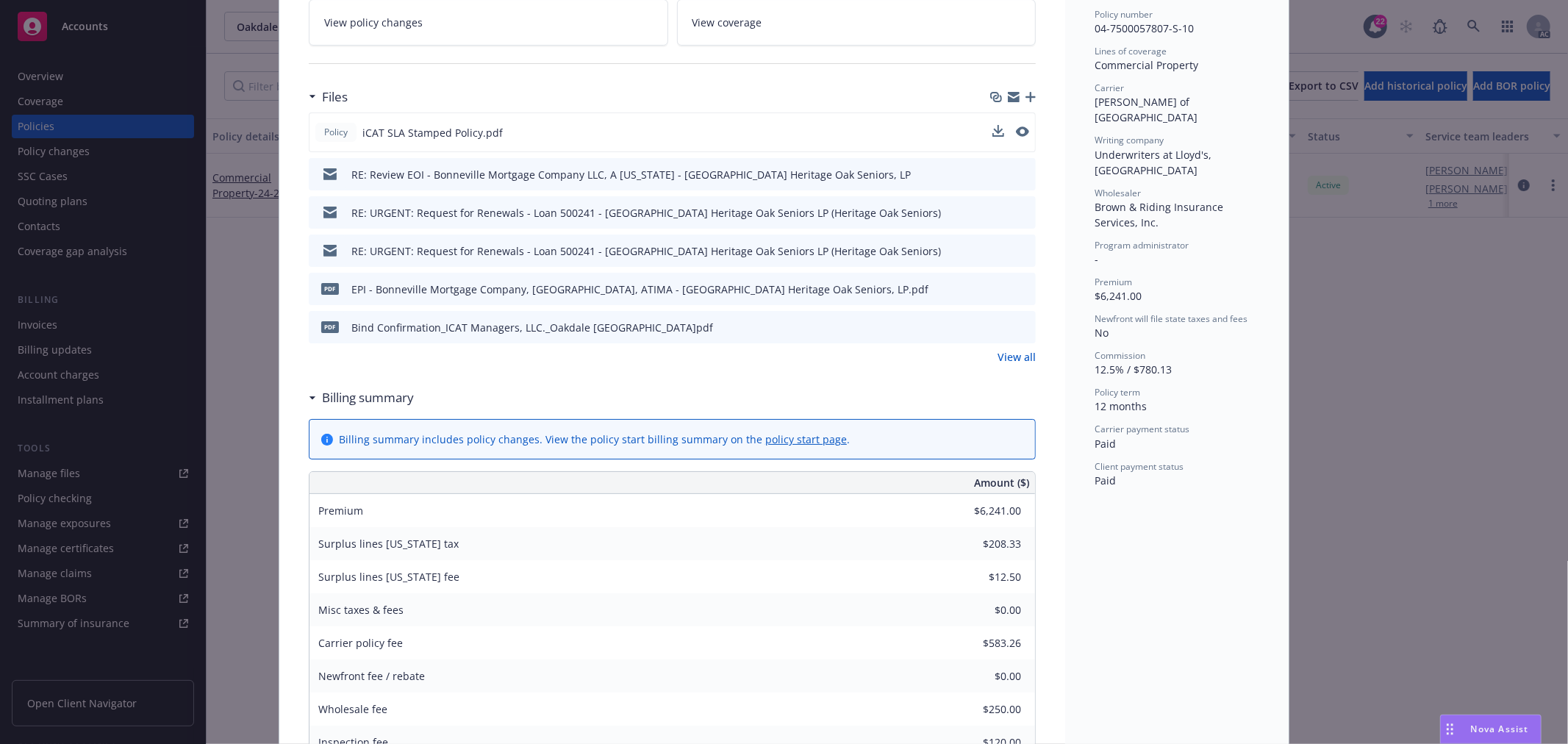
scroll to position [615, 0]
